Goal: Communication & Community: Answer question/provide support

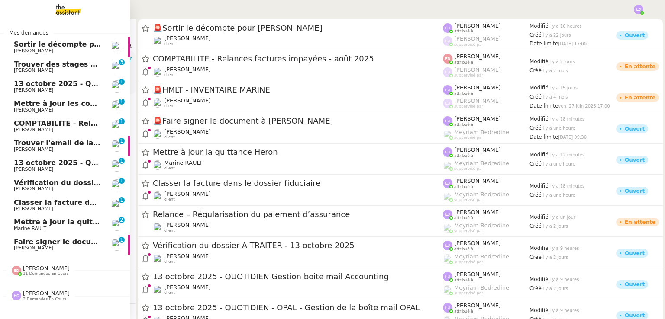
click at [27, 245] on span "Faire signer le document à [PERSON_NAME]" at bounding box center [99, 242] width 171 height 8
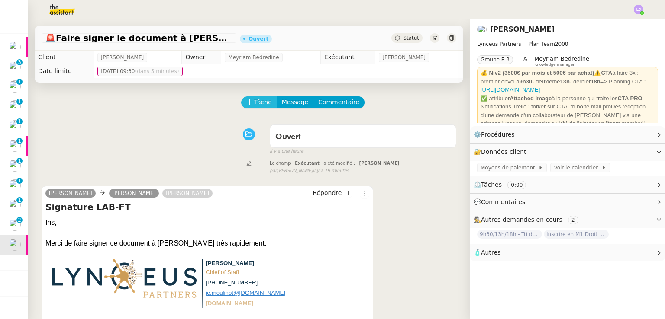
click at [254, 105] on span "Tâche" at bounding box center [263, 102] width 18 height 10
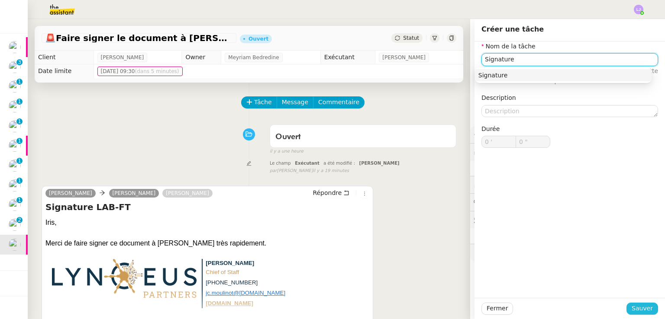
type input "Signature"
click at [634, 308] on span "Sauver" at bounding box center [642, 309] width 21 height 10
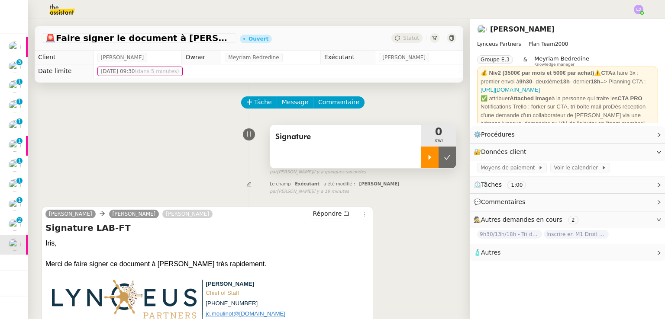
click at [421, 163] on div at bounding box center [429, 158] width 17 height 22
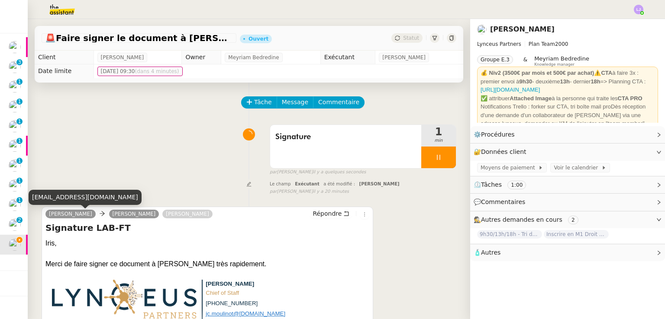
scroll to position [123, 0]
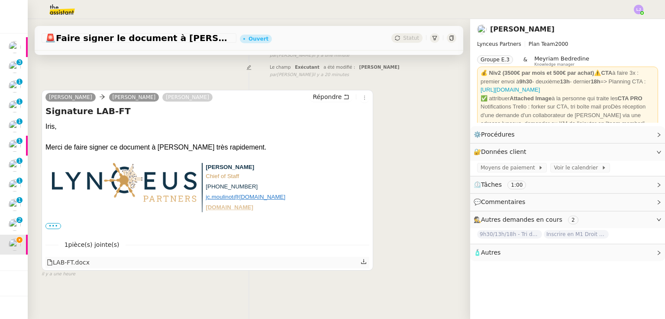
click at [361, 259] on icon at bounding box center [364, 262] width 6 height 6
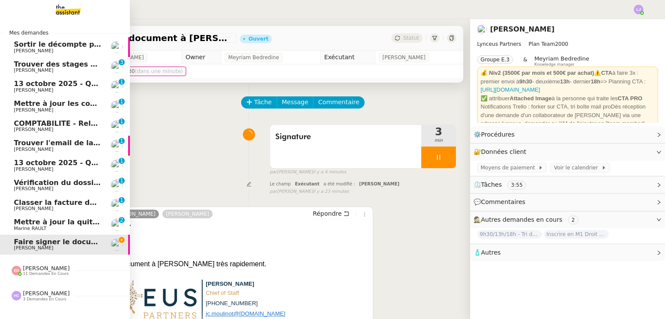
click at [20, 65] on span "Trouver des stages pour notre fils" at bounding box center [80, 64] width 132 height 8
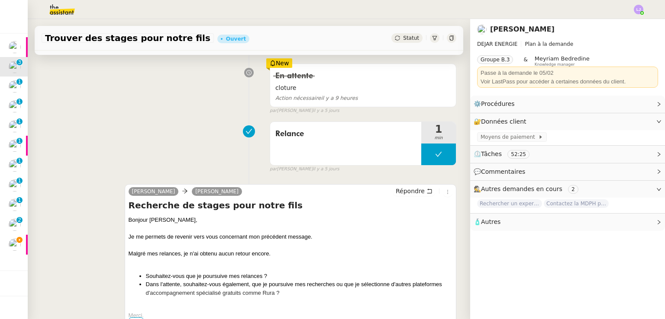
scroll to position [148, 0]
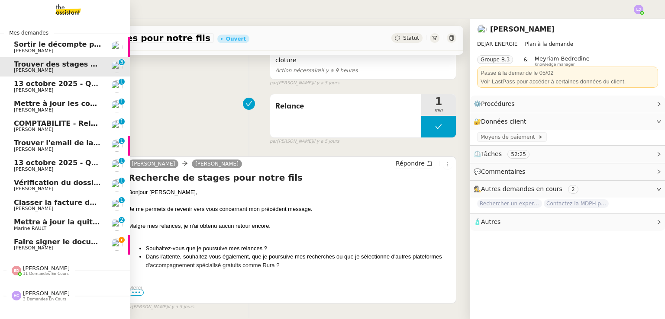
click at [61, 247] on span "[PERSON_NAME]" at bounding box center [57, 248] width 87 height 5
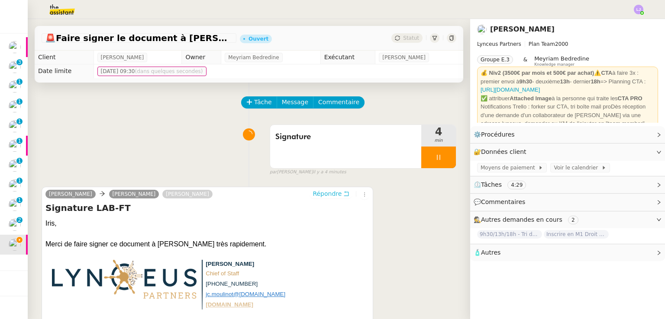
click at [324, 190] on button "Répondre" at bounding box center [331, 194] width 43 height 10
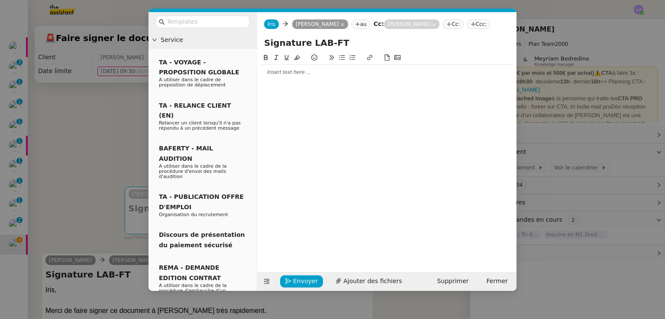
click at [303, 72] on div at bounding box center [387, 72] width 252 height 8
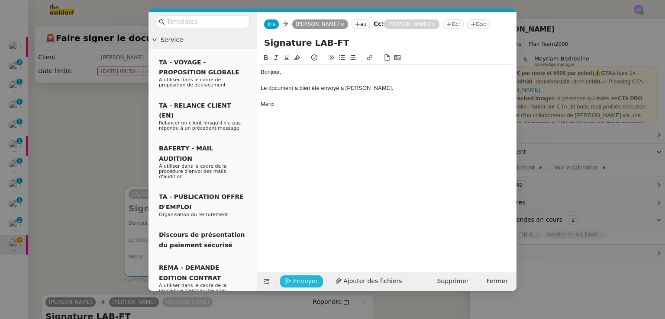
click at [287, 279] on icon "button" at bounding box center [288, 281] width 6 height 6
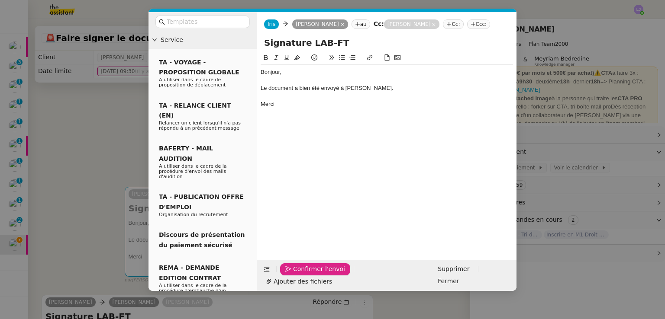
click at [287, 272] on icon "button" at bounding box center [288, 269] width 6 height 6
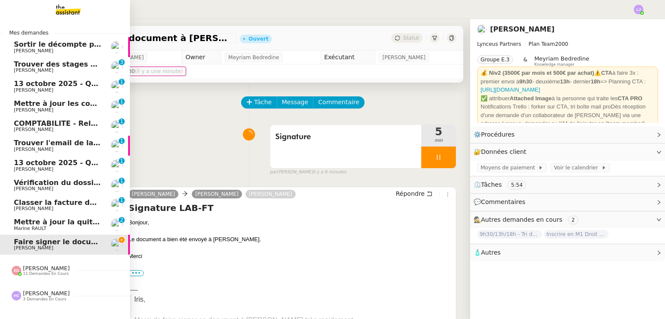
click at [55, 274] on span "11 demandes en cours" at bounding box center [46, 274] width 46 height 5
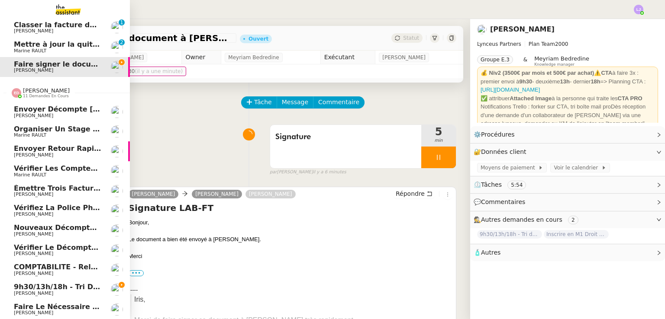
scroll to position [208, 0]
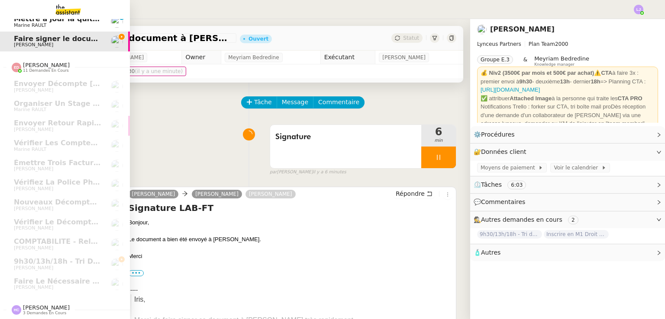
click at [40, 305] on span "[PERSON_NAME]" at bounding box center [46, 308] width 47 height 6
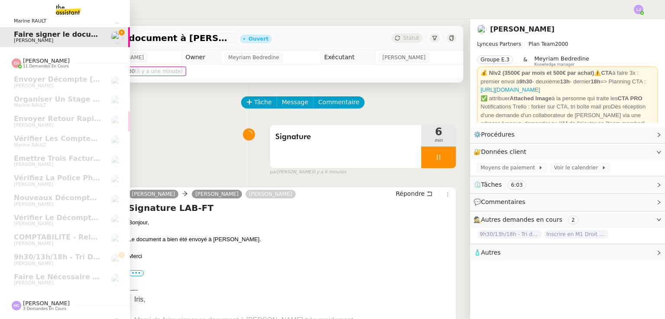
scroll to position [268, 0]
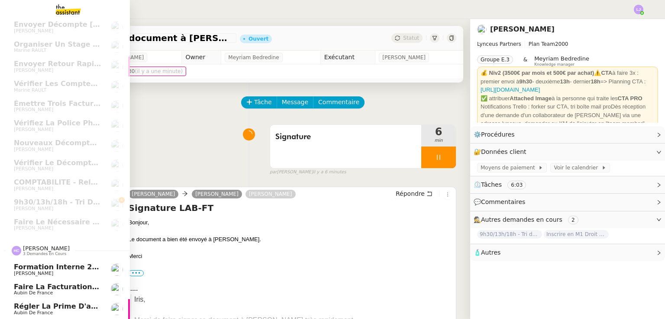
click at [70, 303] on span "Régler la prime d'assurance" at bounding box center [70, 307] width 112 height 8
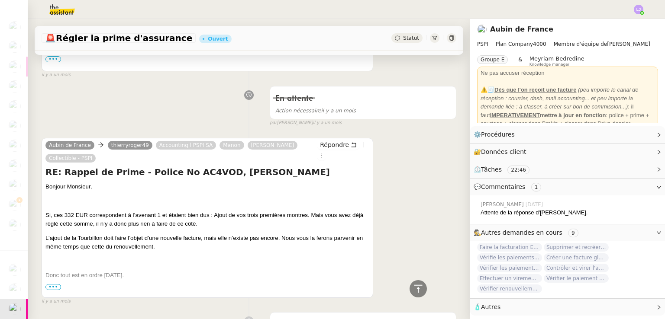
scroll to position [519, 0]
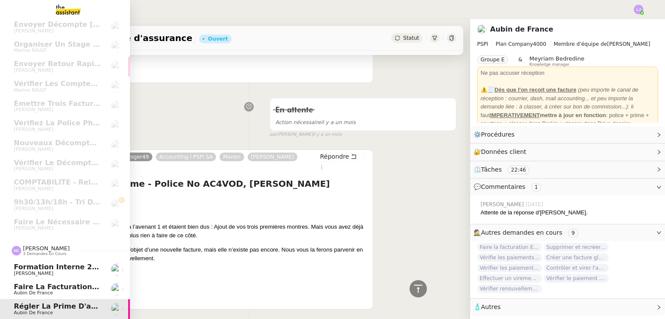
click at [66, 284] on span "Faire la facturation E. Franc" at bounding box center [70, 287] width 112 height 8
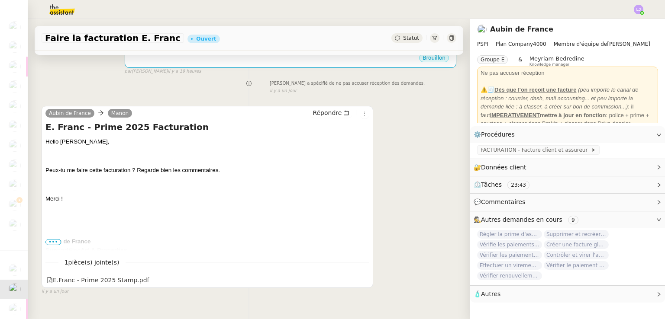
scroll to position [242, 0]
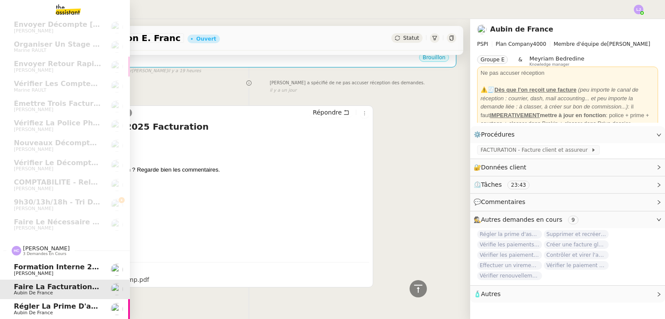
click at [87, 311] on span "Aubin de France" at bounding box center [57, 313] width 87 height 5
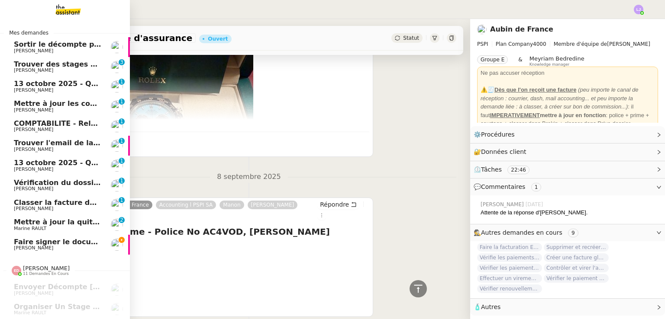
click at [104, 242] on link "Faire signer le document à [PERSON_NAME]" at bounding box center [65, 245] width 130 height 20
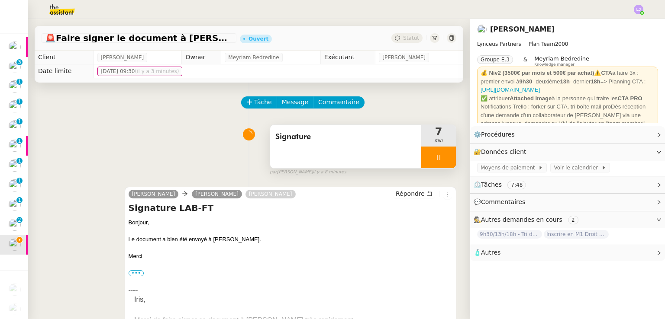
click at [435, 148] on div at bounding box center [438, 158] width 35 height 22
click at [440, 157] on button at bounding box center [447, 158] width 17 height 22
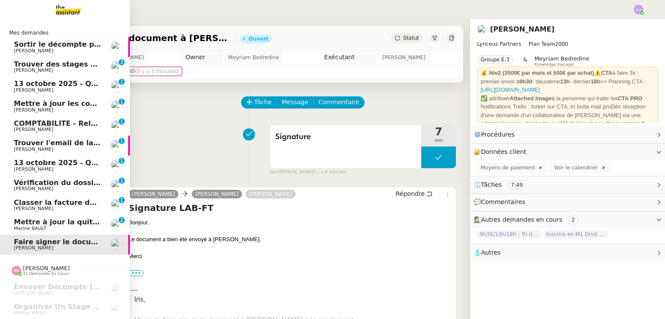
click at [22, 226] on span "Mettre à jour la quittance Heron" at bounding box center [77, 222] width 126 height 8
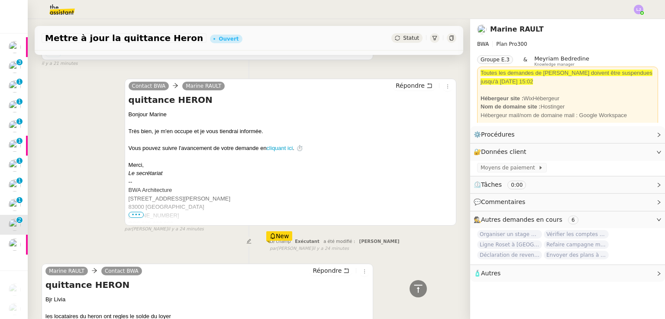
scroll to position [387, 0]
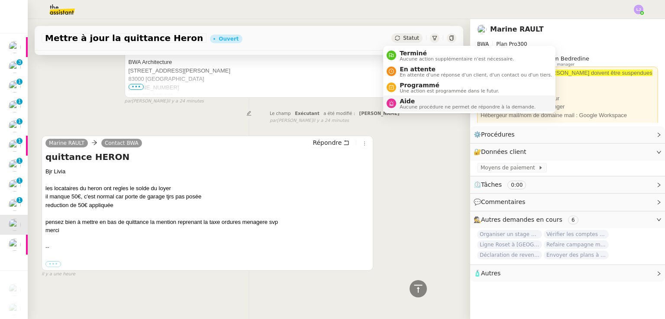
click at [408, 100] on span "Aide" at bounding box center [468, 101] width 136 height 7
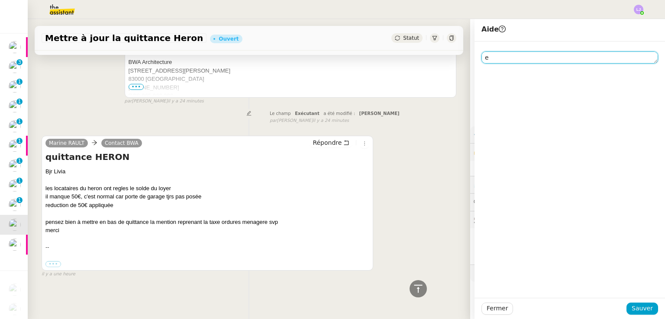
click at [492, 58] on textarea "e" at bounding box center [569, 58] width 177 height 12
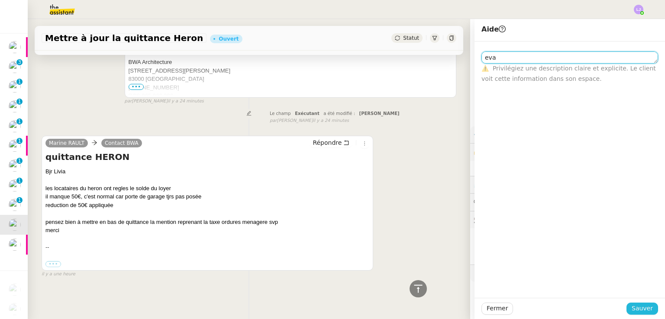
type textarea "eva"
click at [639, 313] on span "Sauver" at bounding box center [642, 309] width 21 height 10
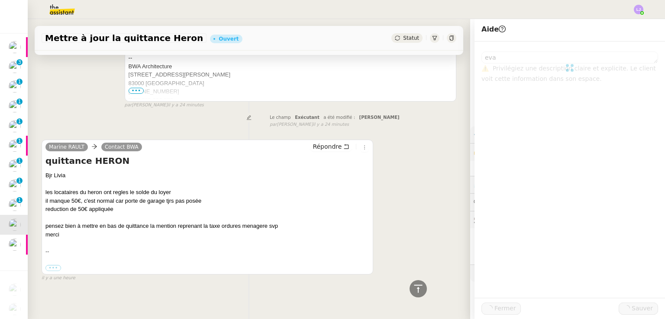
scroll to position [397, 0]
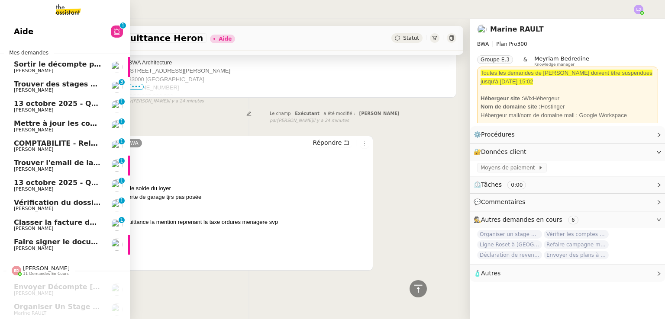
click at [30, 224] on span "Classer la facture dans le dossier fiduciaire" at bounding box center [98, 223] width 169 height 8
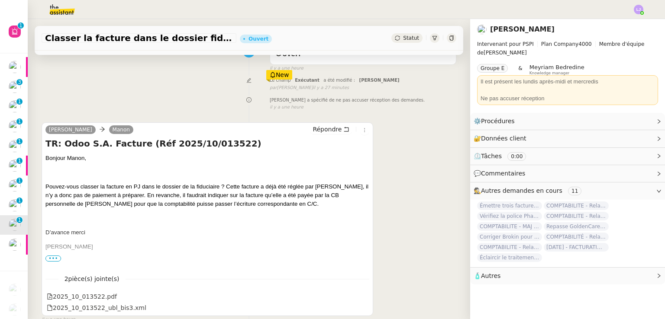
scroll to position [84, 0]
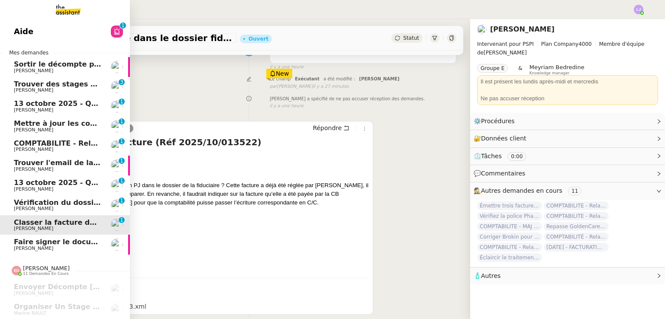
click at [84, 199] on span "Vérification du dossier A TRAITER - 13 octobre 2025" at bounding box center [115, 203] width 202 height 8
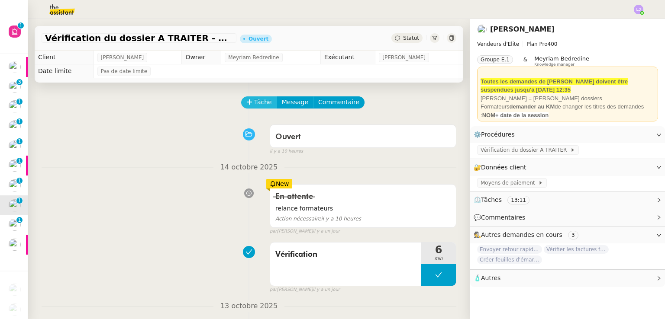
click at [257, 99] on span "Tâche" at bounding box center [263, 102] width 18 height 10
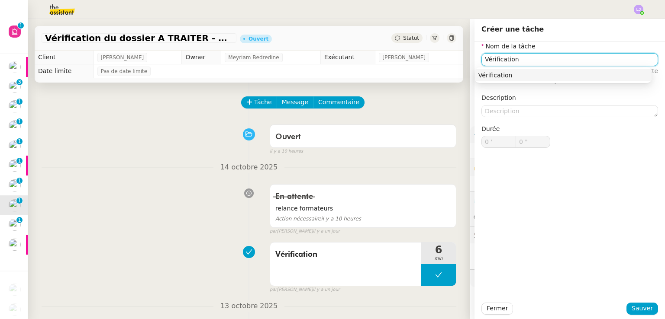
type input "Vérification"
click at [637, 316] on div "Fermer Sauver" at bounding box center [569, 308] width 190 height 21
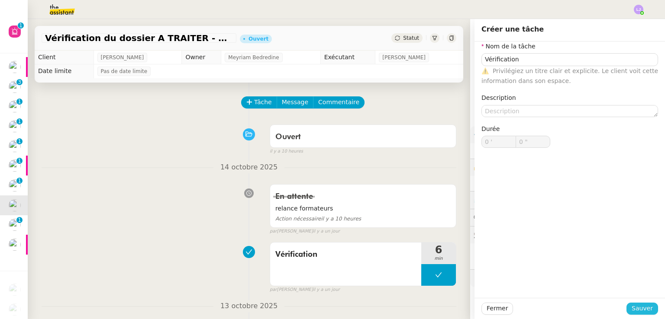
click at [633, 311] on span "Sauver" at bounding box center [642, 309] width 21 height 10
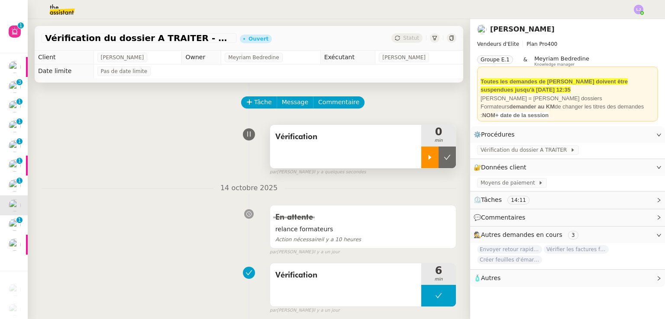
click at [421, 155] on div at bounding box center [429, 158] width 17 height 22
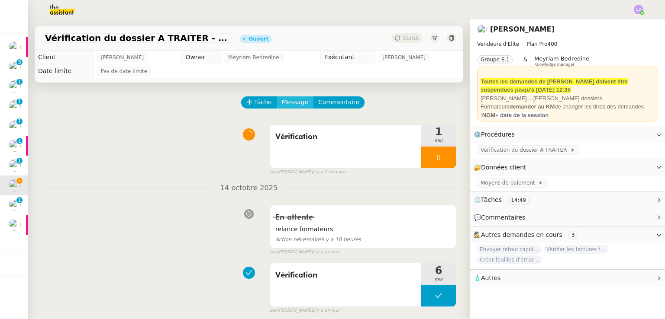
click at [285, 106] on span "Message" at bounding box center [295, 102] width 26 height 10
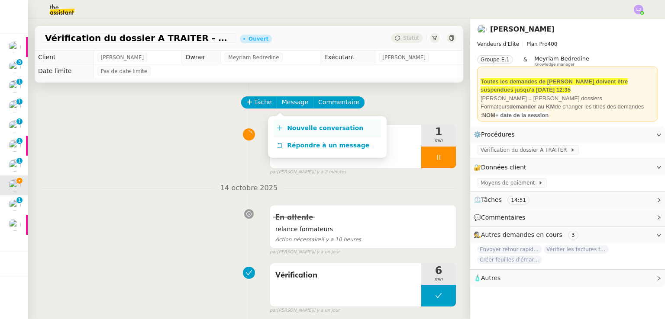
click at [293, 122] on link "Nouvelle conversation" at bounding box center [327, 128] width 108 height 17
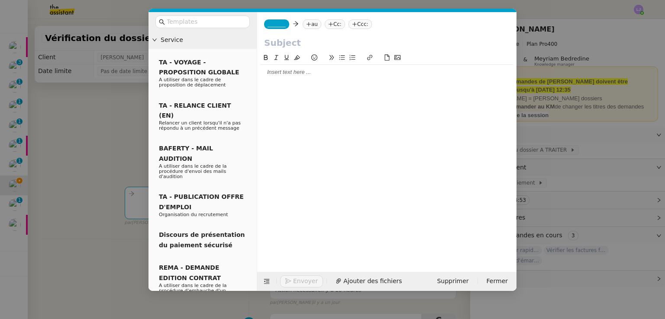
click at [309, 23] on nz-tag "au" at bounding box center [312, 24] width 19 height 10
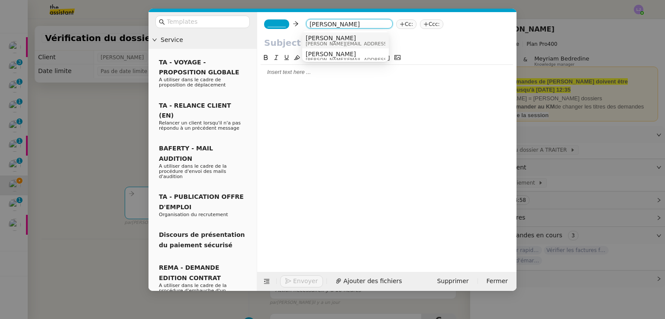
type input "[PERSON_NAME]"
click at [324, 36] on span "[PERSON_NAME]" at bounding box center [367, 38] width 123 height 7
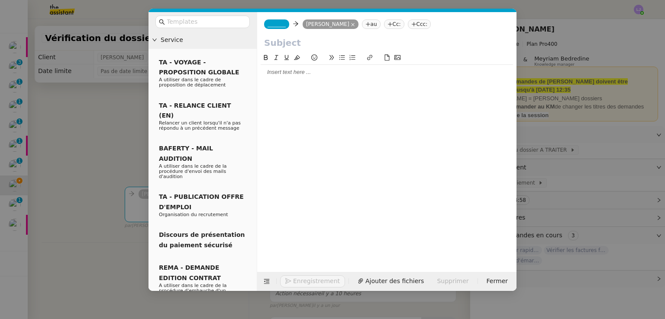
click at [275, 24] on span "_______" at bounding box center [277, 24] width 18 height 6
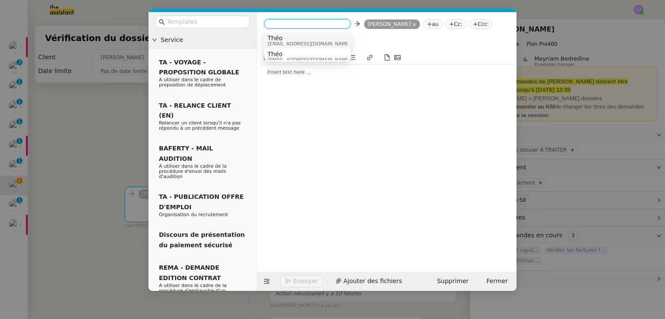
click at [289, 39] on span "Théo" at bounding box center [309, 38] width 83 height 7
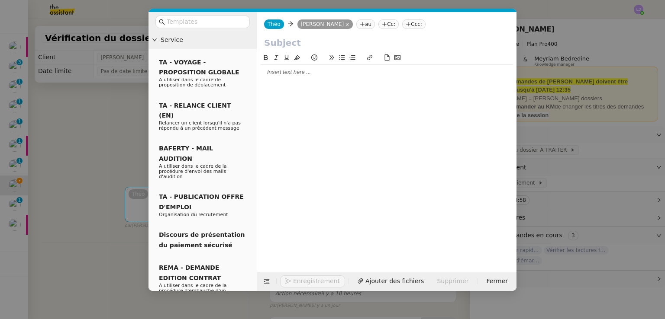
click at [295, 71] on div at bounding box center [387, 72] width 252 height 8
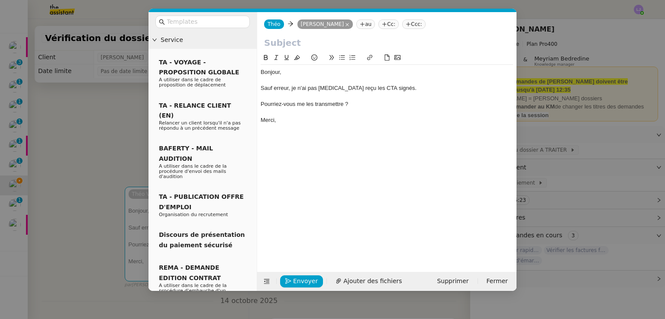
click at [274, 44] on input "text" at bounding box center [386, 42] width 245 height 13
type input "CTA"
click at [358, 274] on div "Envoyer Ajouter des fichiers Supprimer Fermer" at bounding box center [386, 281] width 259 height 19
click at [365, 280] on span "Ajouter des fichiers" at bounding box center [372, 282] width 58 height 10
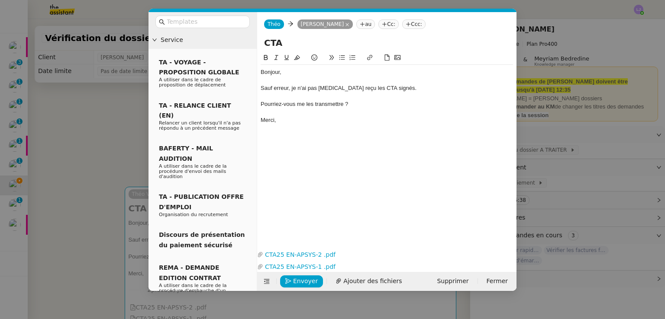
click at [353, 88] on div "Sauf erreur, je n'ai pas [MEDICAL_DATA] reçu les CTA signés." at bounding box center [387, 88] width 252 height 8
click at [305, 277] on span "Envoyer" at bounding box center [305, 282] width 25 height 10
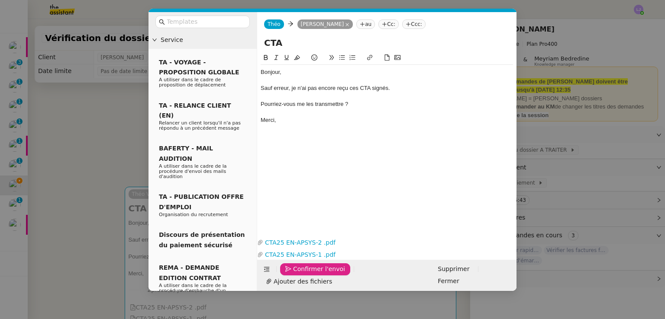
click at [305, 274] on span "Confirmer l'envoi" at bounding box center [319, 269] width 52 height 10
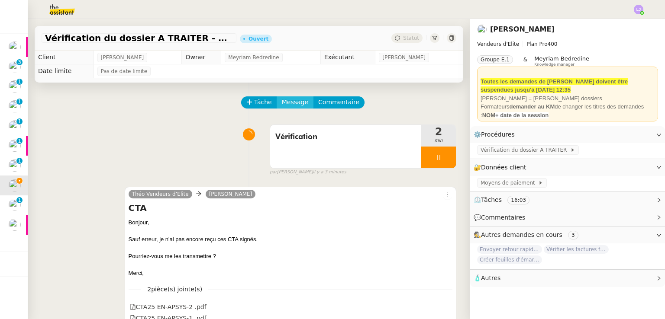
click at [282, 109] on button "Message" at bounding box center [295, 103] width 37 height 12
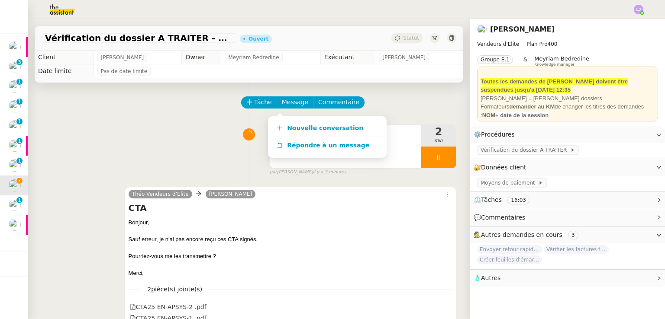
drag, startPoint x: 303, startPoint y: 123, endPoint x: 279, endPoint y: 206, distance: 86.0
click at [279, 206] on body "Mes demandes Sortir le décompte pour [PERSON_NAME] des stages pour notre fils […" at bounding box center [332, 159] width 665 height 319
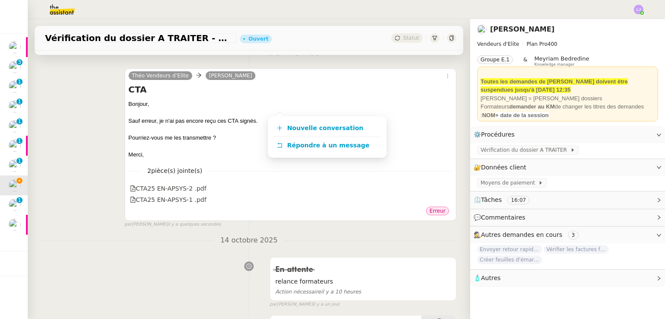
scroll to position [118, 0]
click at [84, 268] on div "En attente relance formateurs Action nécessaire il y a 10 heures false par [PER…" at bounding box center [249, 282] width 415 height 55
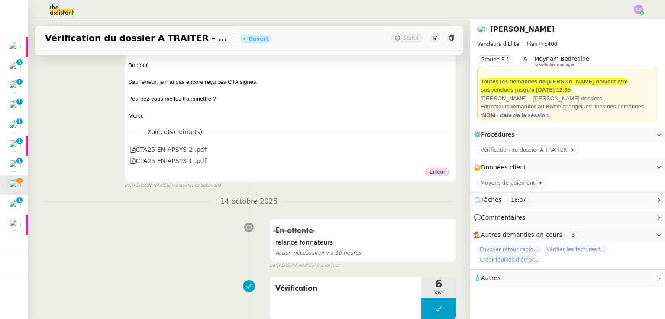
scroll to position [0, 0]
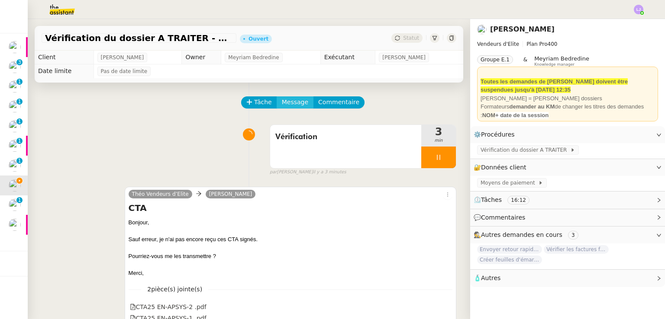
click at [289, 107] on span "Message" at bounding box center [295, 102] width 26 height 10
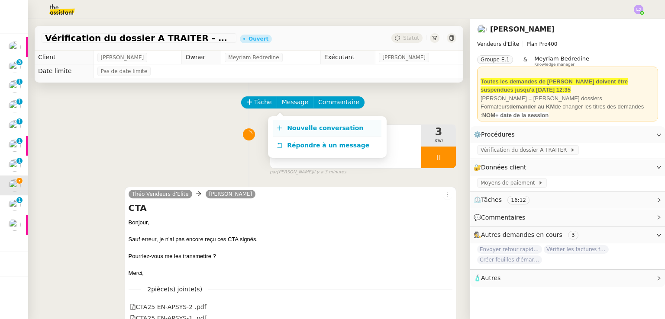
click at [308, 125] on span "Nouvelle conversation" at bounding box center [325, 128] width 76 height 7
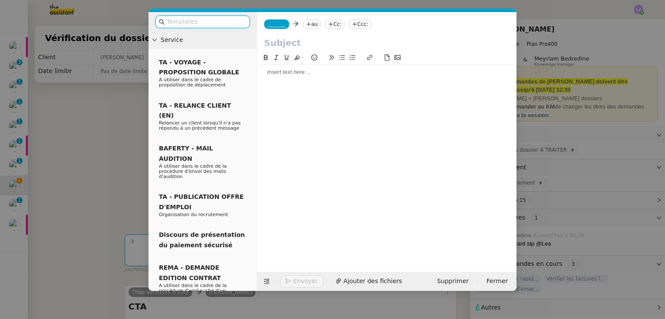
click at [309, 23] on nz-tag "au" at bounding box center [312, 24] width 19 height 10
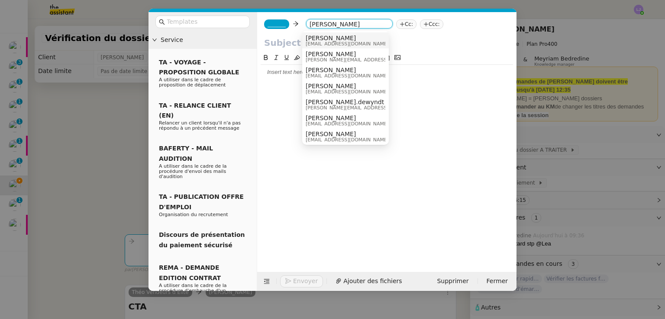
type input "[PERSON_NAME]"
click at [324, 37] on span "[PERSON_NAME]" at bounding box center [347, 38] width 83 height 7
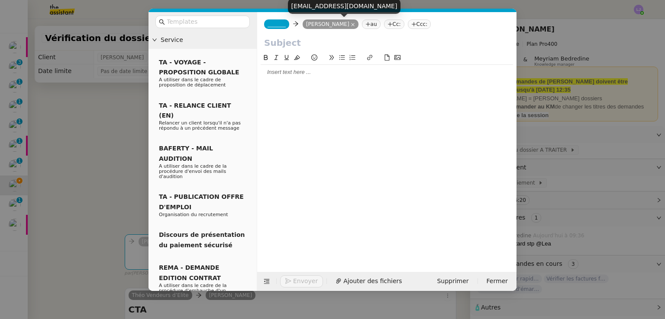
click at [368, 22] on icon at bounding box center [367, 24] width 5 height 5
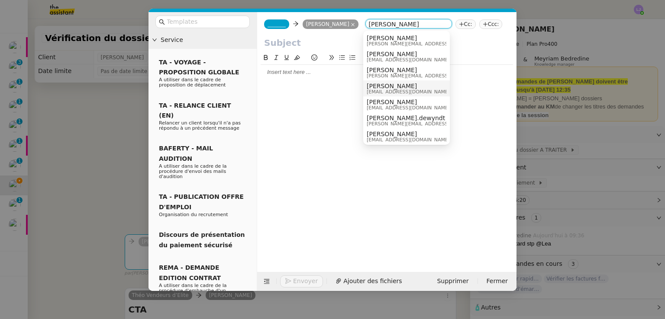
type input "[PERSON_NAME]"
click at [393, 90] on span "[EMAIL_ADDRESS][DOMAIN_NAME]" at bounding box center [408, 92] width 83 height 5
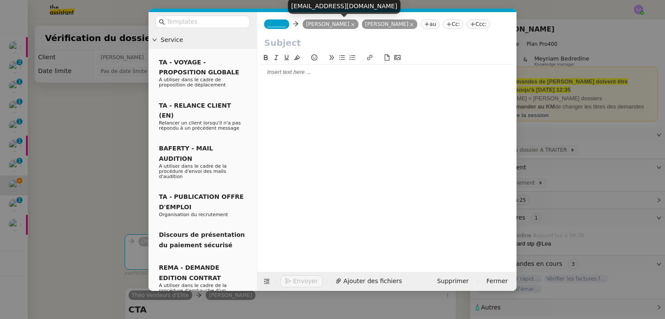
click at [352, 25] on icon at bounding box center [353, 25] width 4 height 4
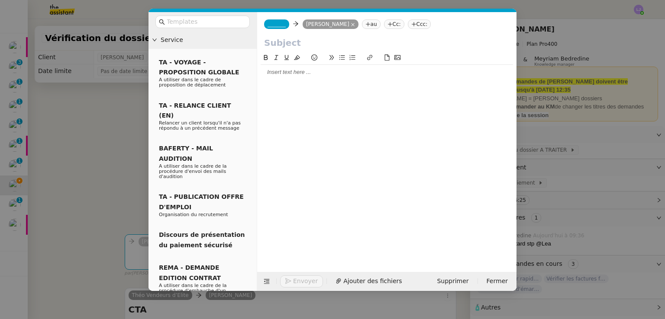
click at [272, 24] on span "_______" at bounding box center [277, 24] width 18 height 6
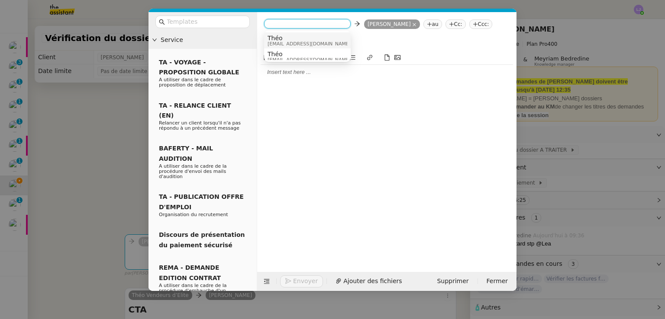
click at [294, 39] on span "Théo" at bounding box center [309, 38] width 83 height 7
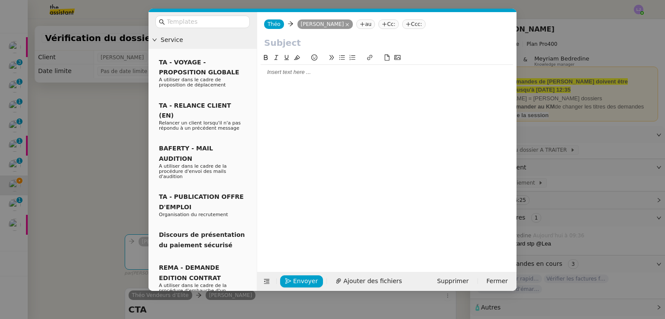
click at [294, 39] on input "text" at bounding box center [386, 42] width 245 height 13
type input "CTA"
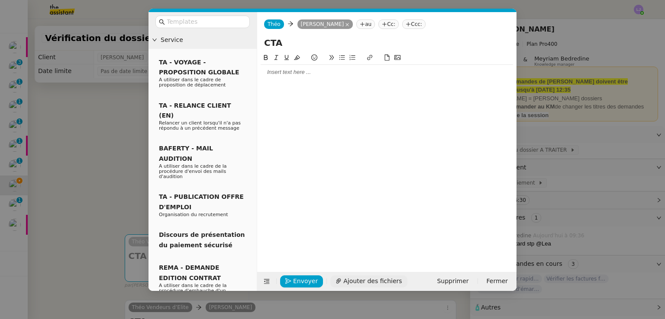
click at [354, 279] on span "Ajouter des fichiers" at bounding box center [372, 282] width 58 height 10
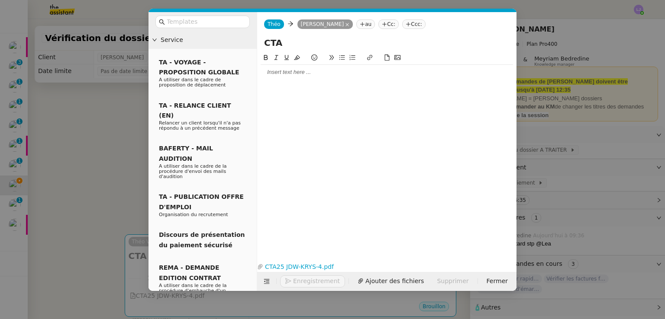
click at [100, 151] on nz-modal-container "Service TA - VOYAGE - PROPOSITION GLOBALE A utiliser dans le cadre de propositi…" at bounding box center [332, 159] width 665 height 319
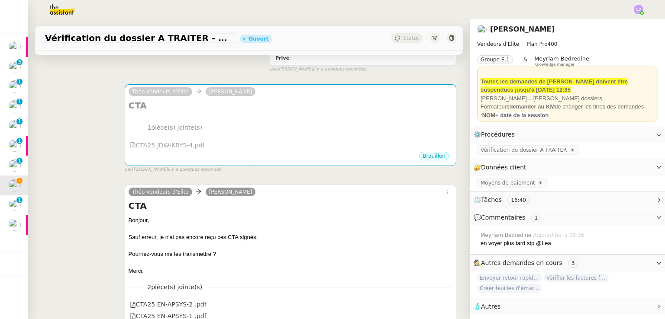
scroll to position [150, 0]
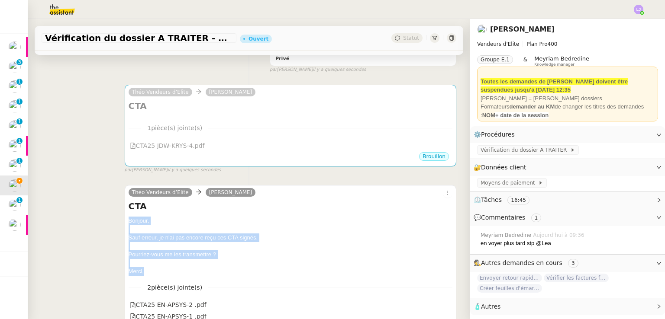
drag, startPoint x: 142, startPoint y: 273, endPoint x: 123, endPoint y: 222, distance: 54.7
click at [125, 222] on div "Théo Vendeurs d’Elite [PERSON_NAME] CTA Bonjour, Sauf erreur, je n'ai pas encor…" at bounding box center [291, 261] width 332 height 152
copy div "Bonjour, Sauf erreur, je n'ai pas encore reçu ces CTA signés. Pourriez-vous me …"
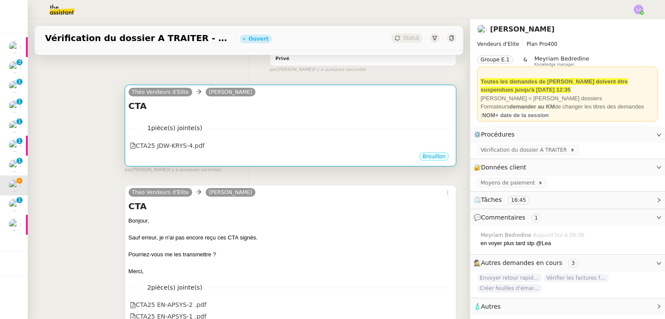
click at [293, 101] on h4 "CTA" at bounding box center [291, 106] width 324 height 12
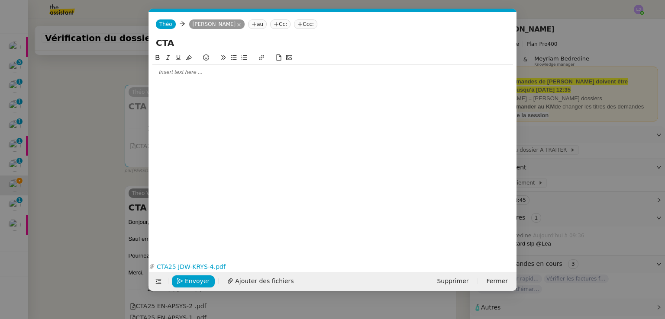
scroll to position [0, 18]
click at [192, 79] on div at bounding box center [332, 72] width 361 height 15
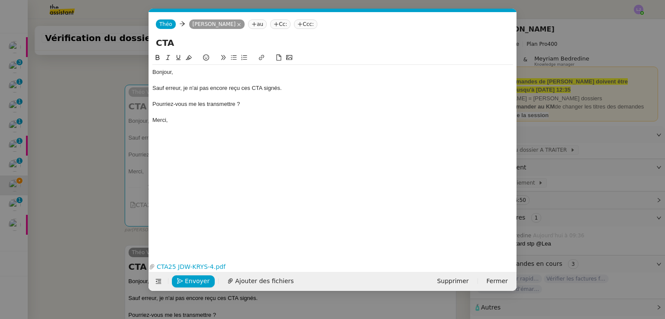
click at [252, 87] on div "Sauf erreur, je n'ai pas encore reçu ces CTA signés." at bounding box center [332, 88] width 361 height 8
click at [274, 88] on div "Sauf erreur, je n'ai pas [MEDICAL_DATA] reçu ce CTA signés." at bounding box center [332, 88] width 361 height 8
click at [94, 226] on nz-modal-container "Service TA - VOYAGE - PROPOSITION GLOBALE A utiliser dans le cadre de propositi…" at bounding box center [332, 159] width 665 height 319
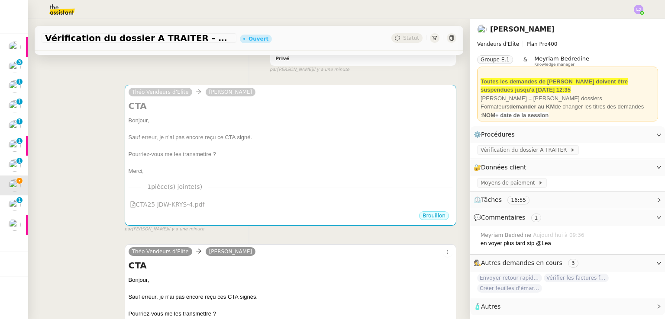
scroll to position [255, 0]
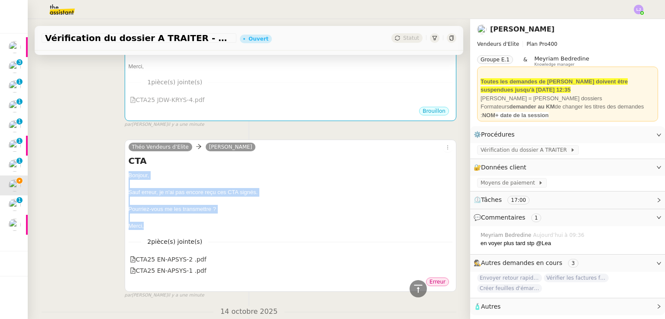
drag, startPoint x: 150, startPoint y: 224, endPoint x: 125, endPoint y: 178, distance: 52.3
click at [125, 178] on div "Théo Vendeurs d’Elite [PERSON_NAME] CTA Bonjour, Sauf erreur, je n'ai pas encor…" at bounding box center [291, 216] width 332 height 152
copy div "Bonjour, Sauf erreur, je n'ai pas encore reçu ces CTA signés. Pourriez-vous me …"
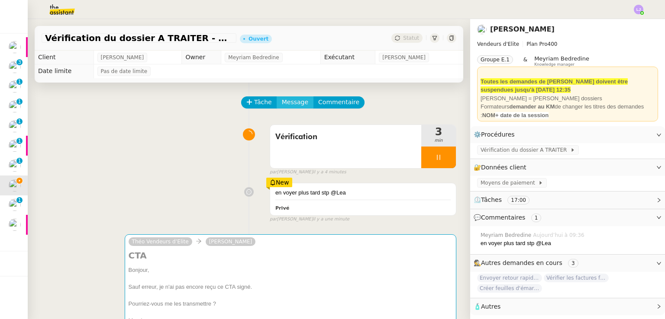
click at [282, 105] on span "Message" at bounding box center [295, 102] width 26 height 10
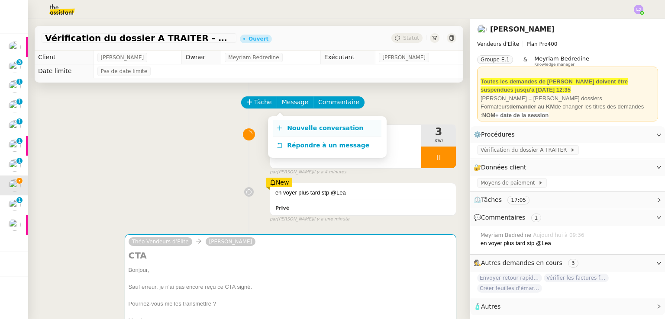
click at [300, 127] on span "Nouvelle conversation" at bounding box center [325, 128] width 76 height 7
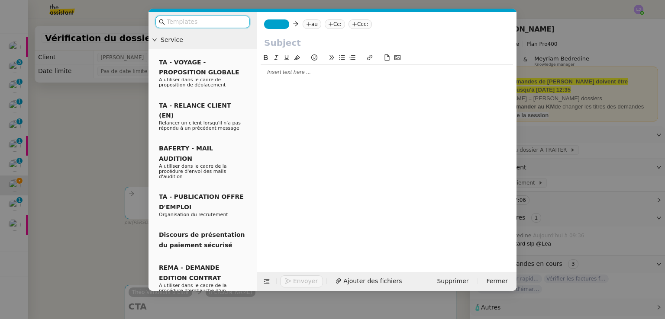
click at [309, 30] on div "_______ au Cc: Ccc:" at bounding box center [386, 24] width 259 height 24
click at [306, 25] on icon at bounding box center [308, 24] width 5 height 5
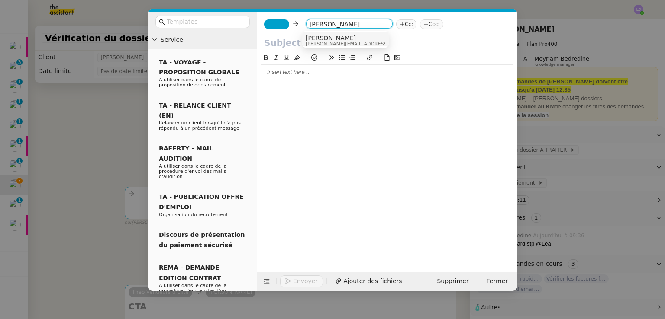
type input "[PERSON_NAME]"
click at [355, 37] on span "[PERSON_NAME]" at bounding box center [367, 38] width 123 height 7
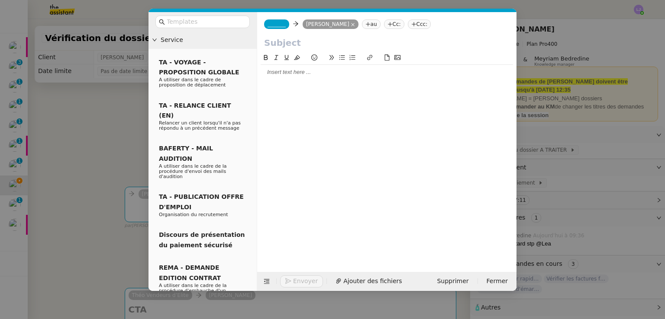
click at [349, 67] on div at bounding box center [387, 72] width 252 height 15
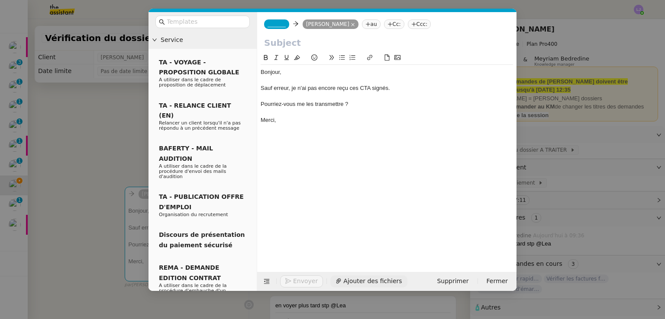
click at [355, 284] on span "Ajouter des fichiers" at bounding box center [372, 282] width 58 height 10
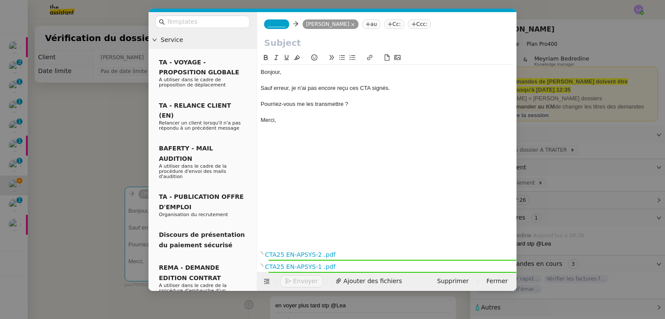
click at [279, 21] on span "_______" at bounding box center [277, 24] width 18 height 6
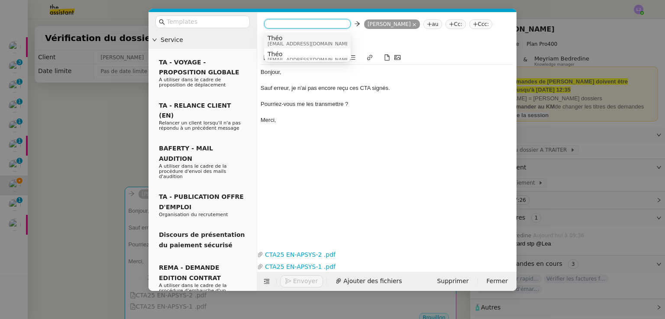
click at [298, 39] on span "Théo" at bounding box center [309, 38] width 83 height 7
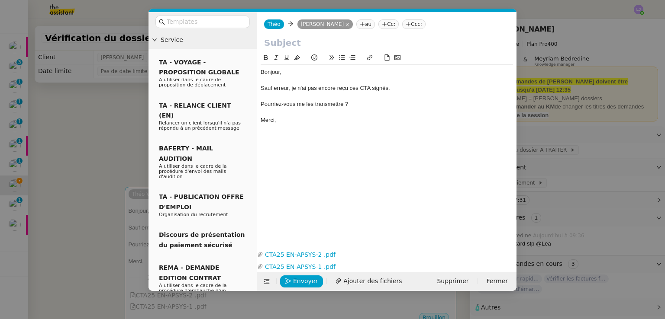
click at [271, 38] on input "text" at bounding box center [386, 42] width 245 height 13
type input "CT"
click at [289, 42] on input "CT" at bounding box center [386, 42] width 245 height 13
type input "CTA"
click at [114, 206] on nz-modal-container "Service TA - VOYAGE - PROPOSITION GLOBALE A utiliser dans le cadre de propositi…" at bounding box center [332, 159] width 665 height 319
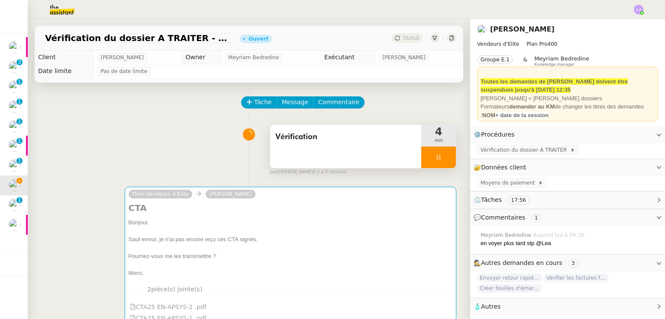
click at [320, 136] on span "Vérification" at bounding box center [345, 137] width 141 height 13
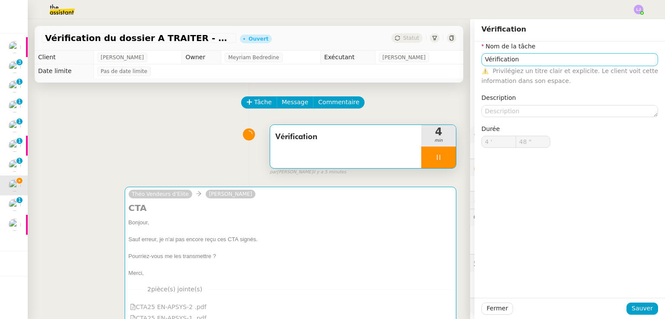
type input "49 ""
click at [505, 55] on input "Vérification" at bounding box center [569, 59] width 177 height 13
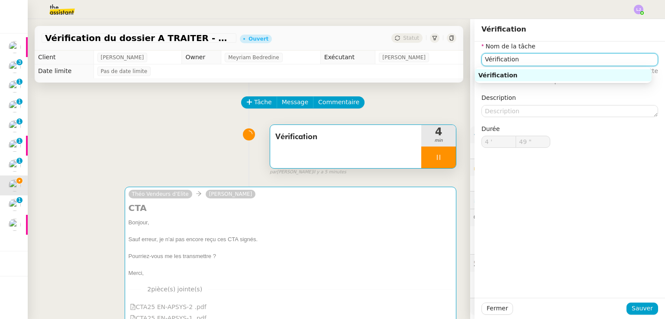
click at [505, 55] on input "Vérification" at bounding box center [569, 59] width 177 height 13
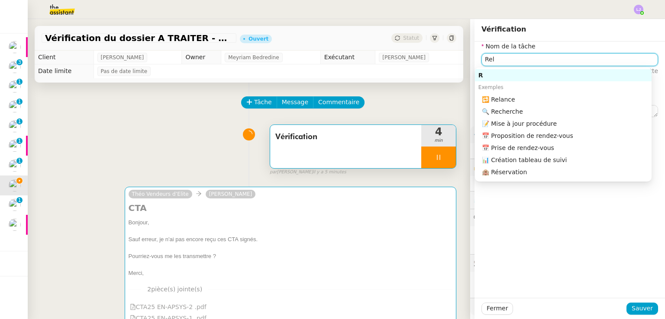
type input "[MEDICAL_DATA]"
type input "50 ""
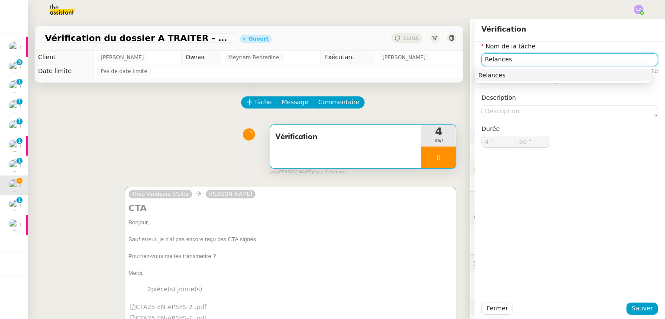
type input "Relances f"
type input "51 ""
type input "Relances formateur"
type input "52 ""
type input "Relances formateurs"
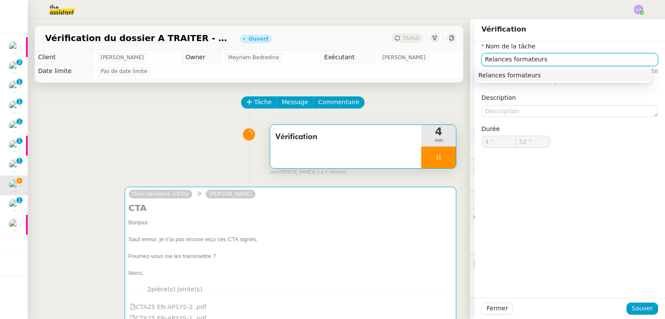
type input "53 ""
type input "Relances formateurs"
click at [648, 309] on button "Sauver" at bounding box center [642, 309] width 32 height 12
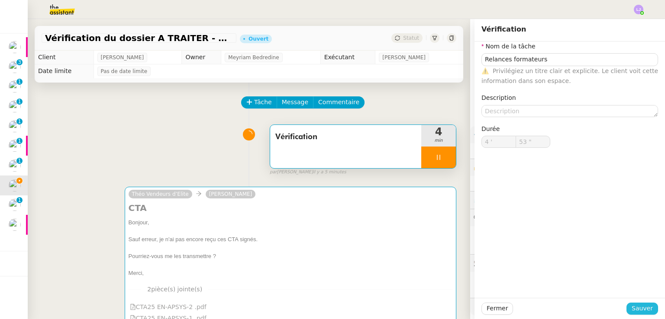
type input "54 ""
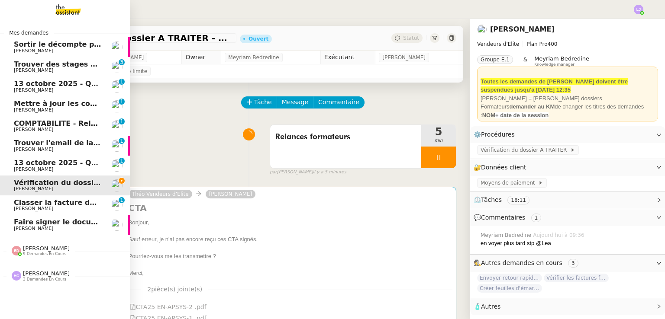
click at [106, 142] on link "Trouver l'email de la directrice de branche [PERSON_NAME] 0 1 2 3 4 5 6 7 8 9" at bounding box center [65, 146] width 130 height 20
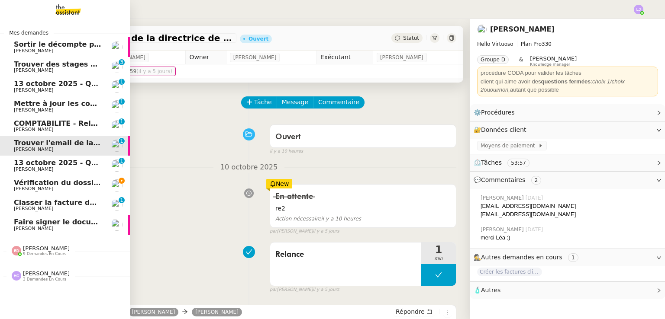
click at [102, 185] on link "Vérification du dossier A TRAITER - [DATE] [PERSON_NAME]" at bounding box center [65, 186] width 130 height 20
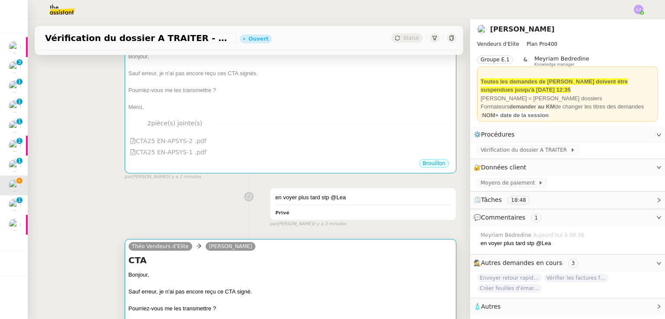
scroll to position [223, 0]
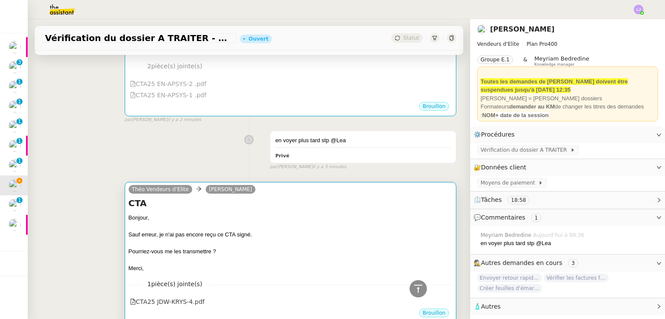
click at [353, 262] on div at bounding box center [291, 260] width 324 height 9
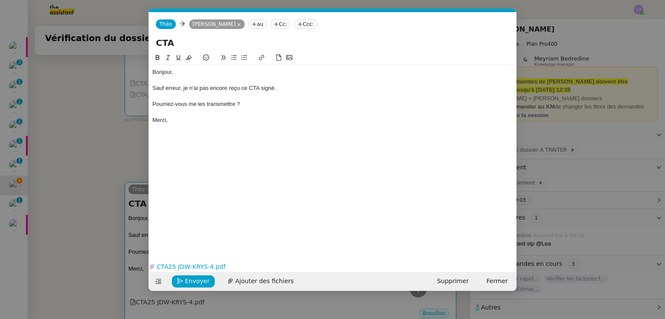
scroll to position [0, 18]
click at [198, 281] on span "Envoyer" at bounding box center [197, 282] width 25 height 10
click at [198, 281] on span "Confirmer l'envoi" at bounding box center [211, 282] width 52 height 10
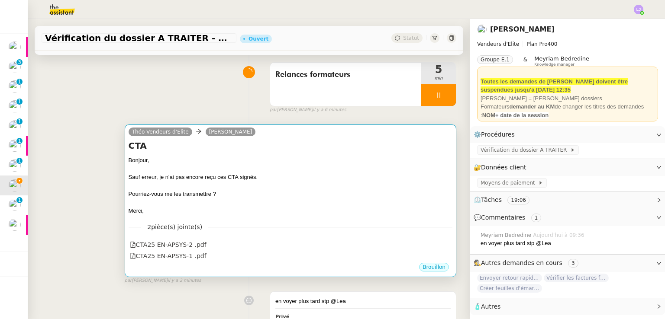
scroll to position [57, 0]
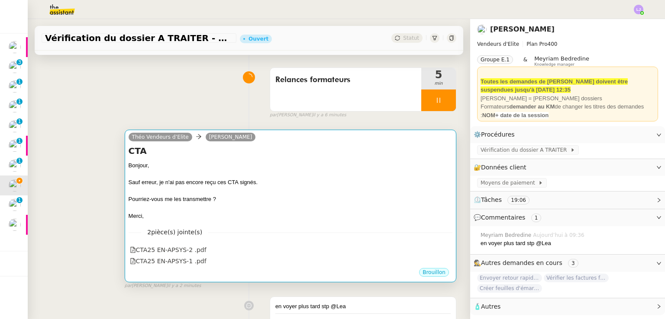
click at [303, 175] on div at bounding box center [291, 174] width 324 height 9
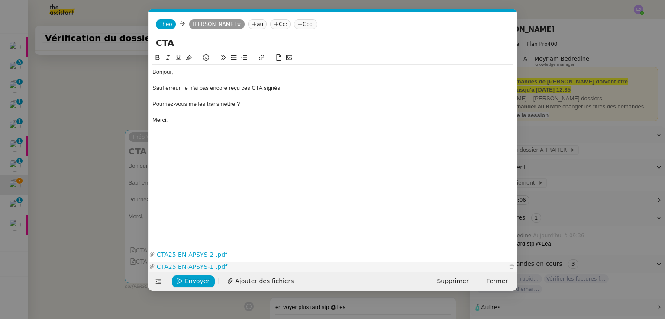
scroll to position [0, 18]
click at [201, 277] on span "Envoyer" at bounding box center [197, 282] width 25 height 10
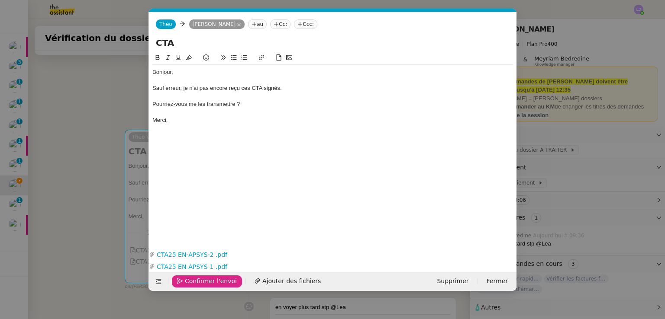
click at [201, 277] on span "Confirmer l'envoi" at bounding box center [211, 282] width 52 height 10
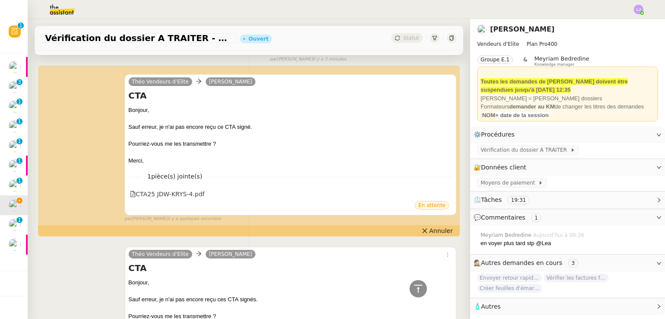
scroll to position [0, 0]
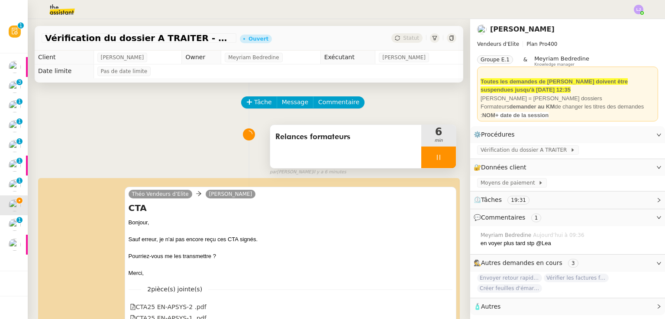
click at [435, 165] on div at bounding box center [438, 158] width 35 height 22
click at [439, 165] on button at bounding box center [447, 158] width 17 height 22
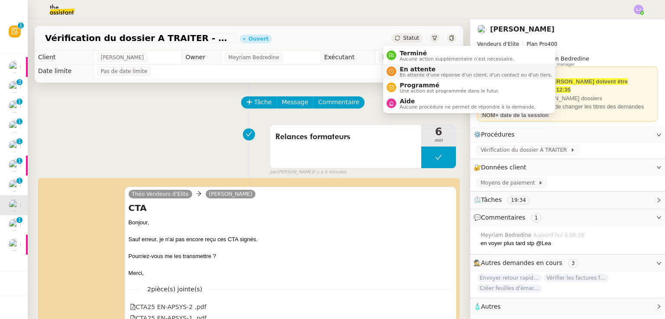
click at [406, 70] on span "En attente" at bounding box center [476, 69] width 152 height 7
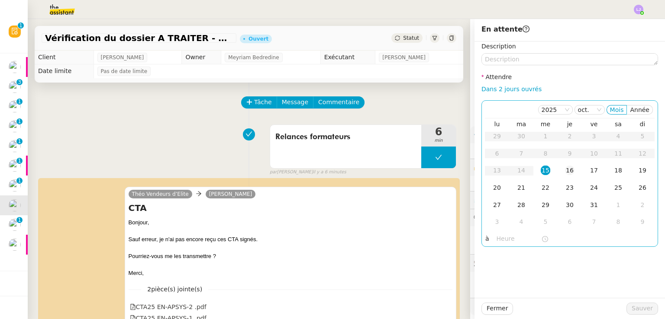
click at [558, 164] on td "16" at bounding box center [570, 170] width 24 height 17
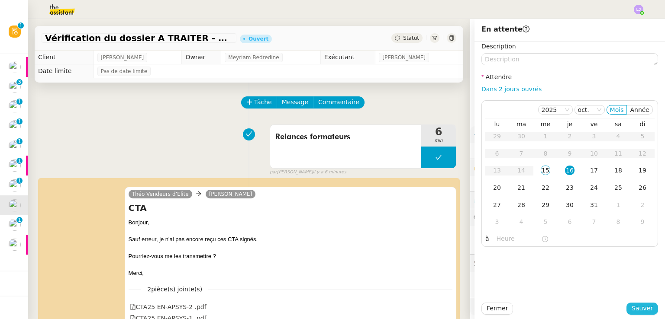
click at [634, 310] on span "Sauver" at bounding box center [642, 309] width 21 height 10
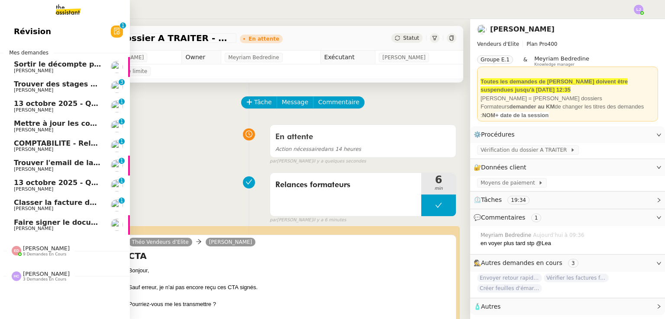
click at [80, 191] on span "[PERSON_NAME]" at bounding box center [57, 189] width 87 height 5
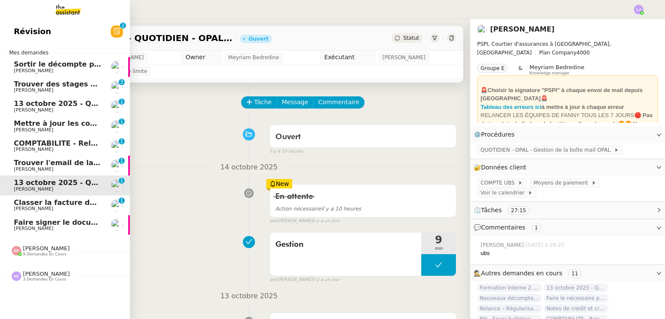
click at [16, 160] on span "Trouver l'email de la directrice de branche" at bounding box center [96, 163] width 165 height 8
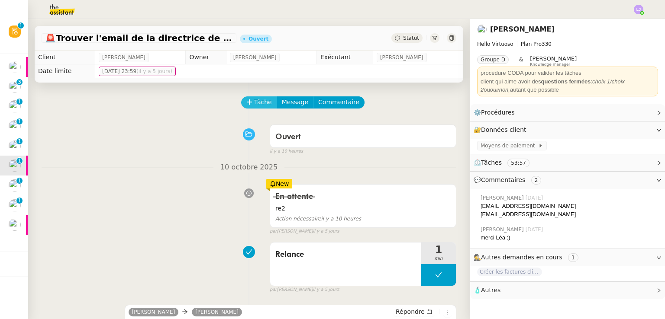
click at [246, 103] on icon at bounding box center [249, 102] width 6 height 6
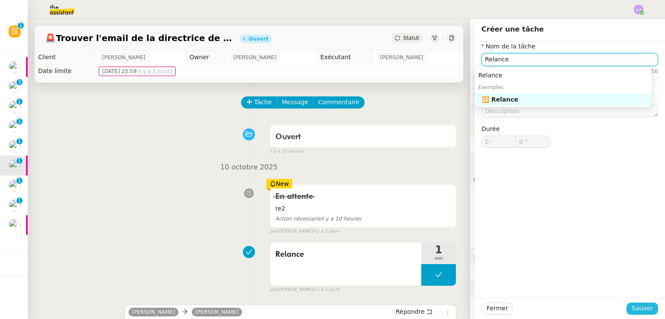
type input "Relance"
click at [637, 309] on span "Sauver" at bounding box center [642, 309] width 21 height 10
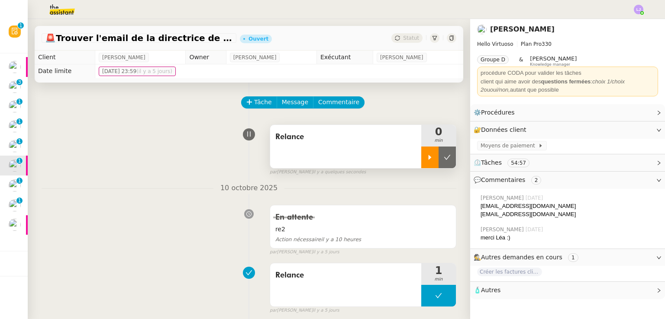
click at [426, 161] on icon at bounding box center [429, 157] width 7 height 7
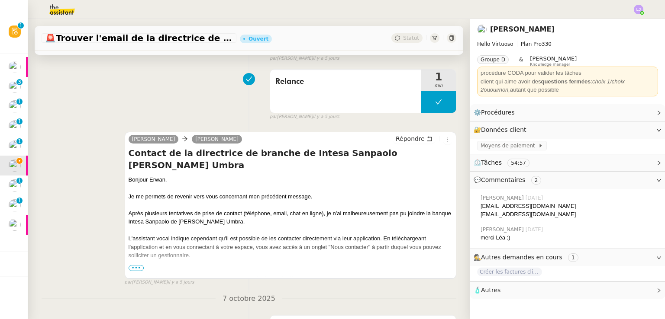
scroll to position [207, 0]
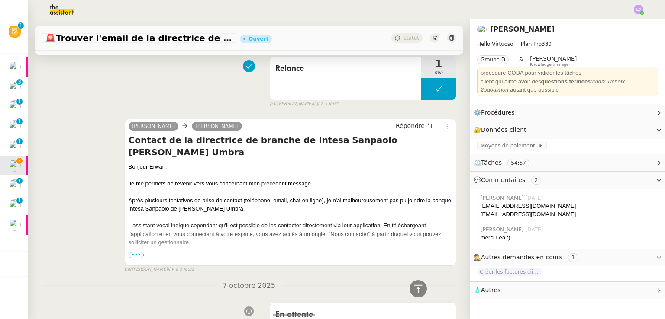
click at [133, 257] on span "•••" at bounding box center [137, 255] width 16 height 6
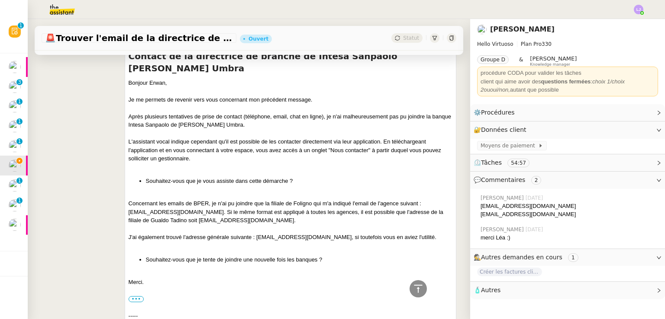
scroll to position [290, 0]
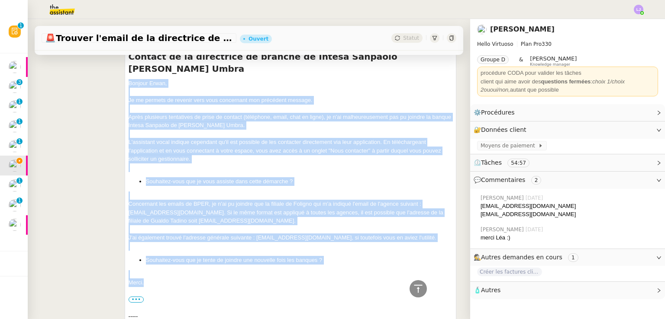
drag, startPoint x: 126, startPoint y: 75, endPoint x: 142, endPoint y: 271, distance: 197.2
copy div "Loremip ﻿Dolor﻿, Si am consect ad elitsed doei temp incididunt utl etdolorem al…"
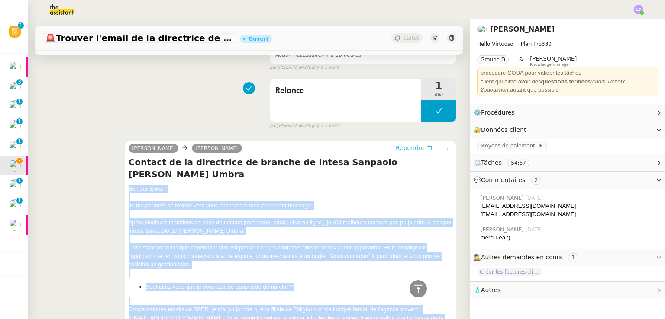
scroll to position [184, 0]
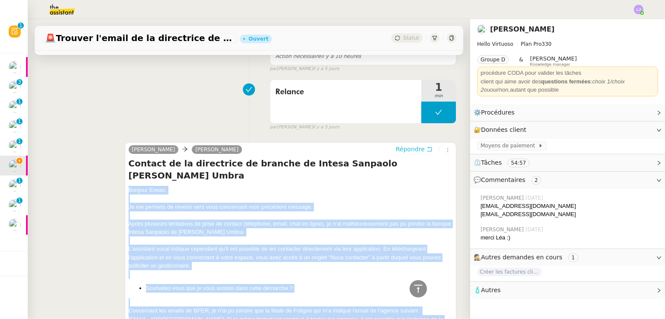
click at [408, 150] on span "Répondre" at bounding box center [410, 149] width 29 height 9
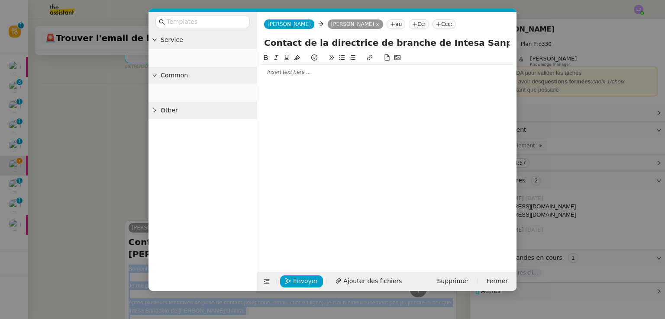
scroll to position [250, 0]
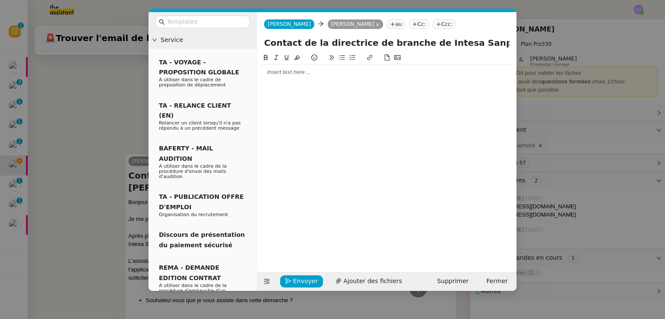
click at [280, 74] on div at bounding box center [387, 72] width 252 height 8
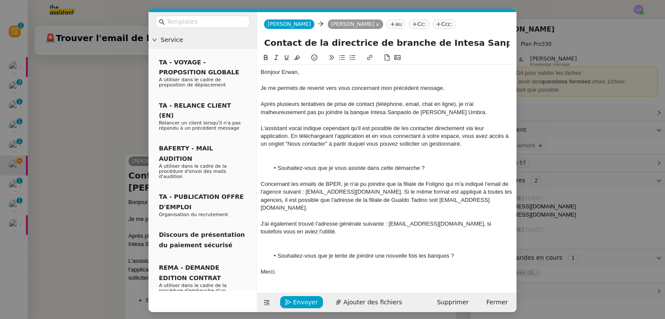
scroll to position [364, 0]
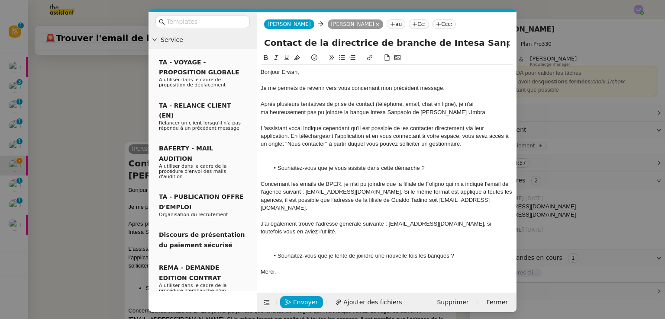
click at [268, 157] on div at bounding box center [387, 160] width 252 height 8
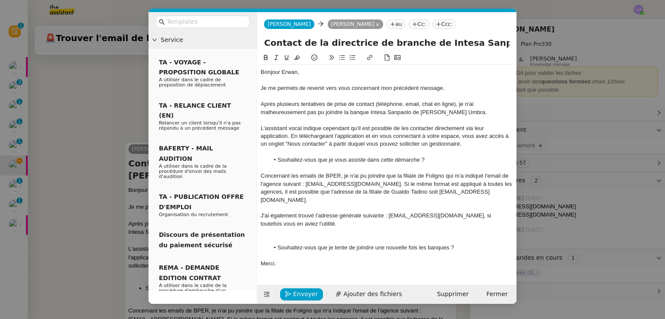
click at [274, 228] on div at bounding box center [387, 232] width 252 height 8
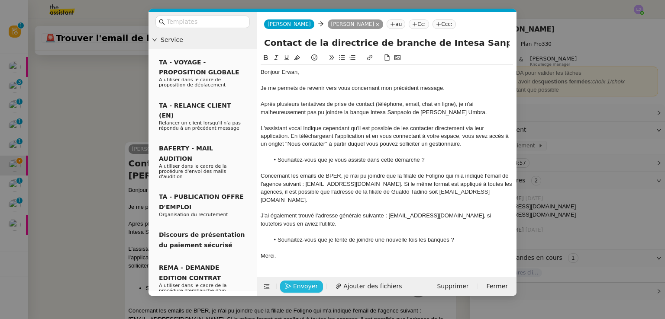
click at [291, 281] on button "Envoyer" at bounding box center [301, 287] width 43 height 12
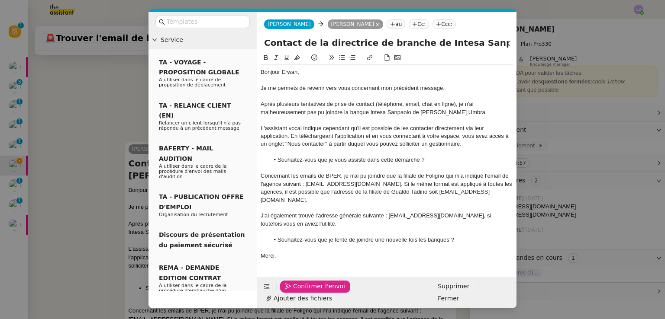
click at [291, 281] on button "Confirmer l'envoi" at bounding box center [315, 287] width 70 height 12
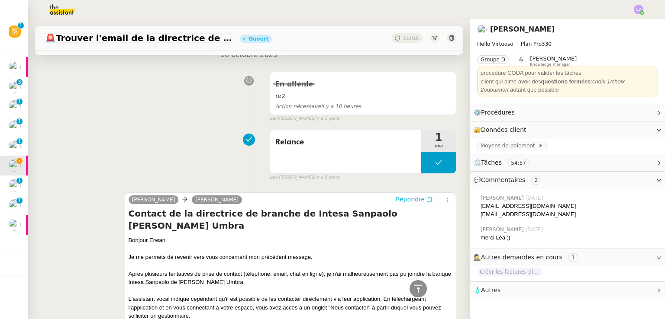
scroll to position [0, 0]
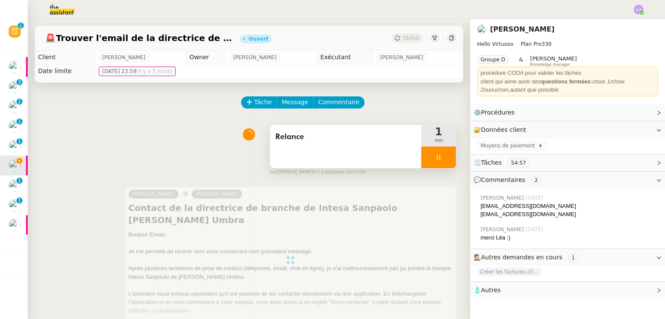
click at [436, 158] on div at bounding box center [438, 158] width 35 height 22
click at [444, 158] on icon at bounding box center [447, 157] width 7 height 7
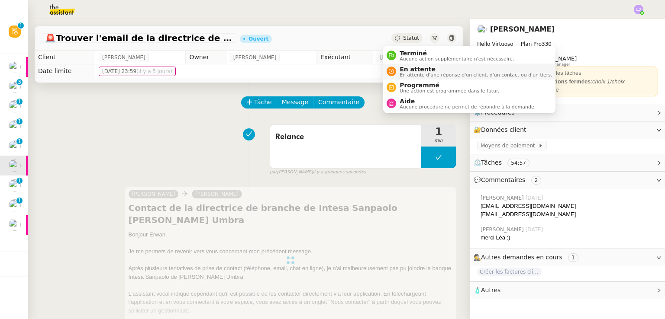
click at [407, 67] on span "En attente" at bounding box center [476, 69] width 152 height 7
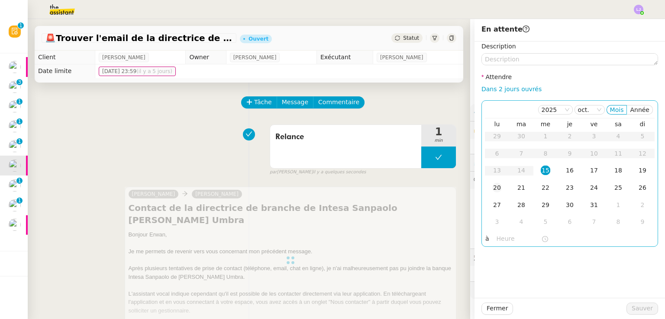
click at [492, 187] on div "20" at bounding box center [497, 188] width 10 height 10
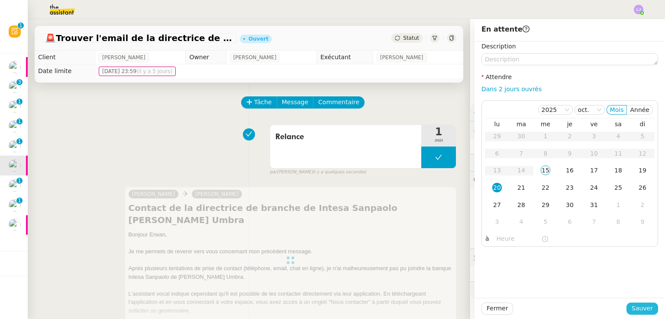
click at [632, 311] on span "Sauver" at bounding box center [642, 309] width 21 height 10
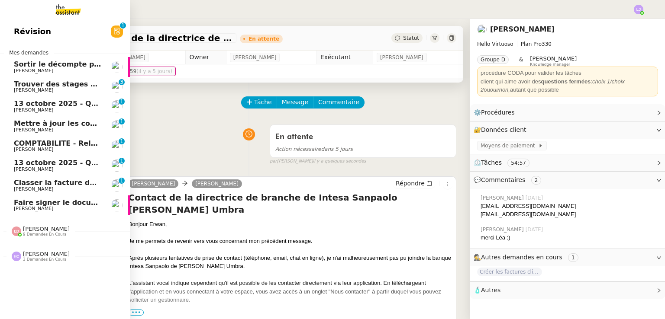
click at [79, 146] on span "COMPTABILITE - Relances factures impayées - octobre 2025" at bounding box center [130, 143] width 233 height 8
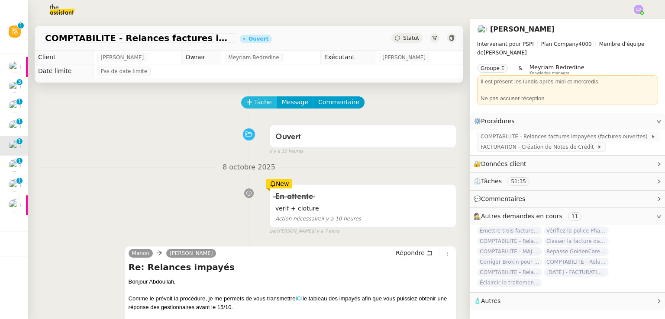
click at [247, 109] on button "Tâche" at bounding box center [259, 103] width 36 height 12
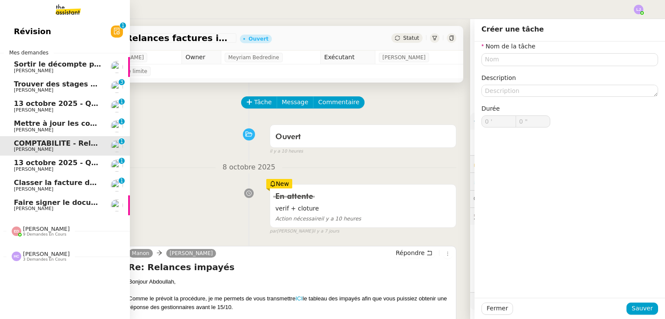
click at [49, 90] on span "[PERSON_NAME]" at bounding box center [57, 90] width 87 height 5
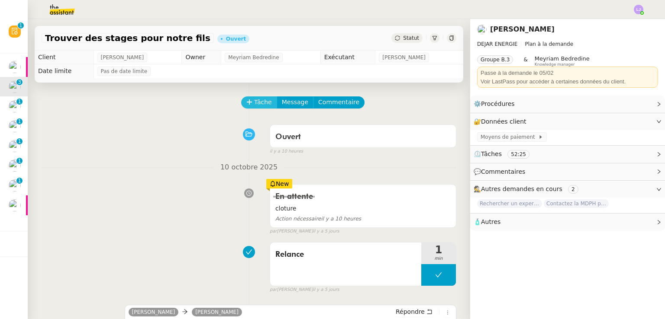
click at [246, 105] on icon at bounding box center [249, 102] width 6 height 6
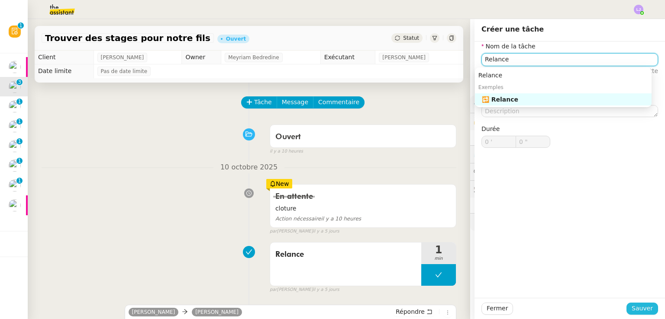
type input "Relance"
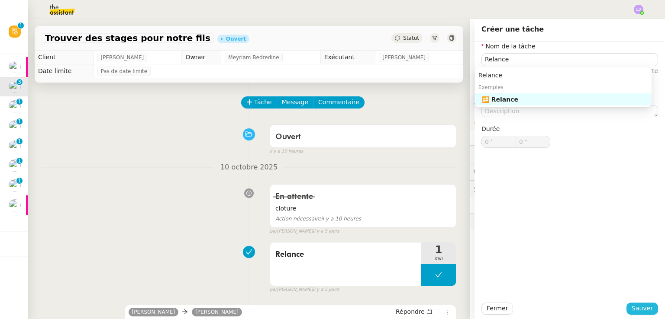
click at [632, 307] on span "Sauver" at bounding box center [642, 309] width 21 height 10
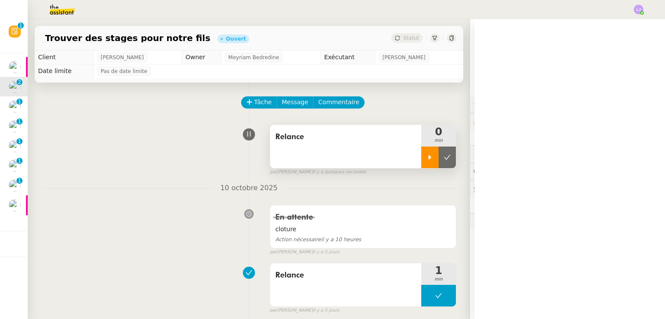
click at [426, 160] on icon at bounding box center [429, 157] width 7 height 7
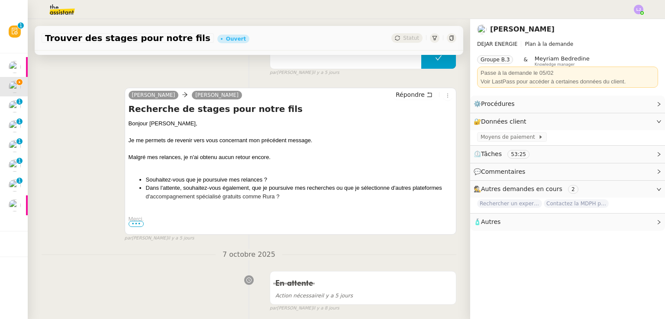
scroll to position [242, 0]
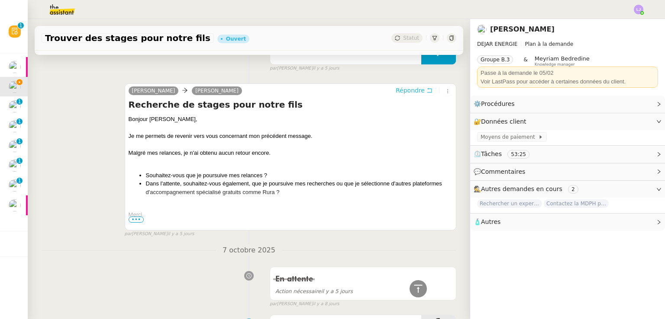
click at [402, 89] on span "Répondre" at bounding box center [410, 90] width 29 height 9
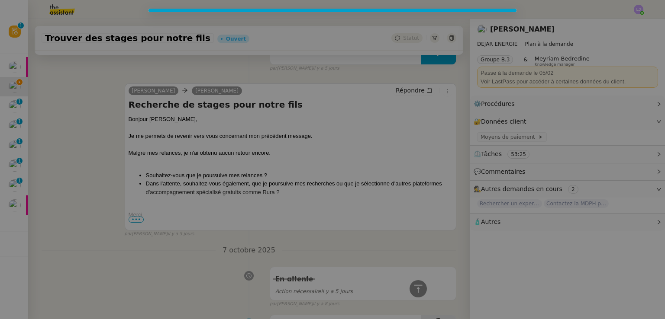
scroll to position [309, 0]
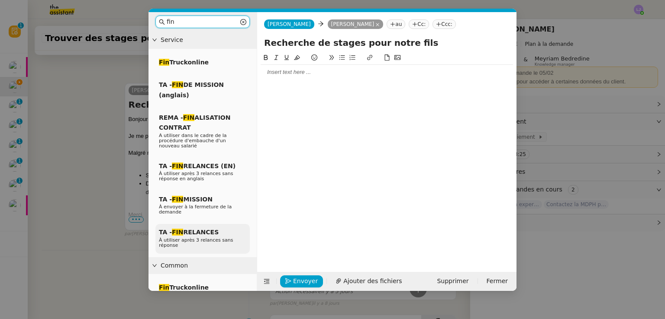
type input "fin"
click at [223, 226] on div "TA - FIN RELANCES À utiliser après 3 relances sans réponse" at bounding box center [202, 239] width 94 height 30
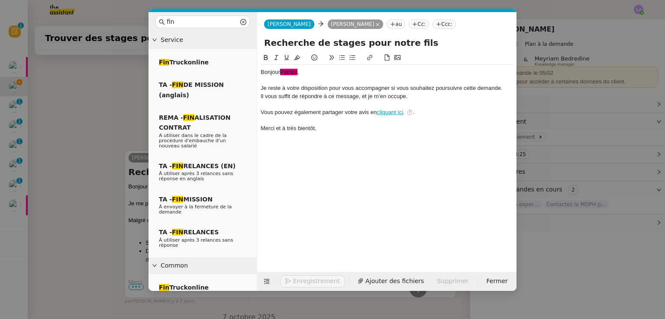
scroll to position [377, 0]
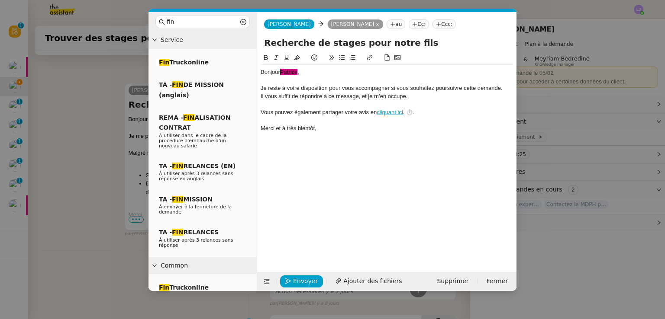
click at [289, 72] on span "﻿[PERSON_NAME]﻿" at bounding box center [288, 72] width 17 height 6
click at [291, 284] on button "Envoyer" at bounding box center [301, 282] width 43 height 12
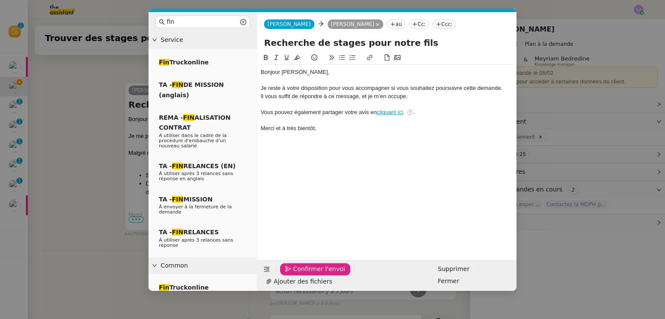
click at [291, 276] on button "Confirmer l'envoi" at bounding box center [315, 270] width 70 height 12
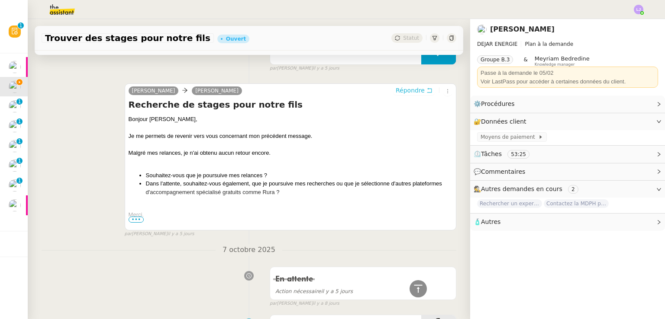
scroll to position [0, 0]
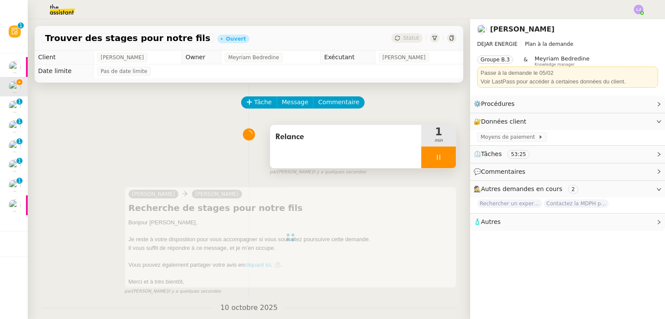
click at [438, 154] on div at bounding box center [438, 158] width 35 height 22
click at [439, 154] on button at bounding box center [447, 158] width 17 height 22
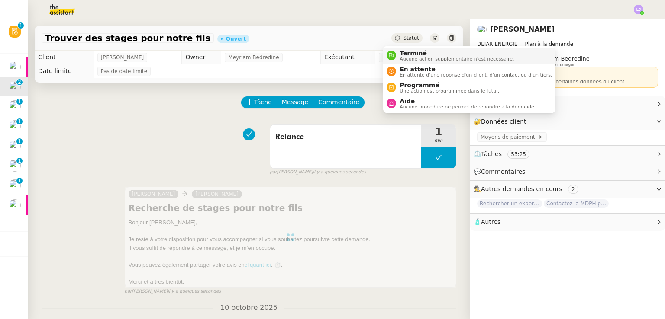
click at [413, 60] on span "Aucune action supplémentaire n'est nécessaire." at bounding box center [457, 59] width 114 height 5
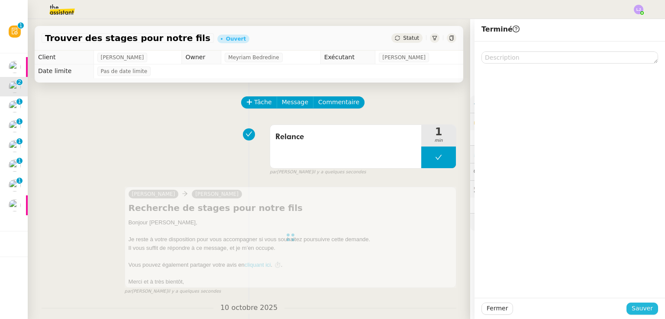
click at [647, 306] on button "Sauver" at bounding box center [642, 309] width 32 height 12
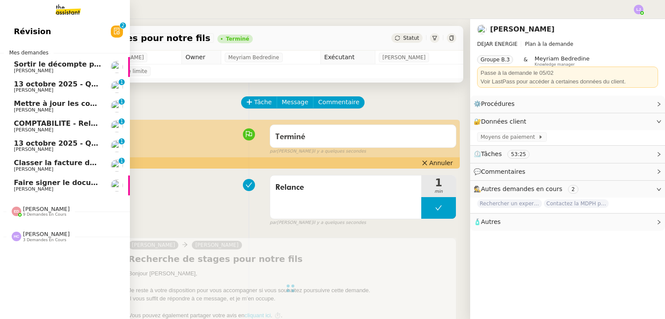
click at [65, 70] on span "[PERSON_NAME]" at bounding box center [57, 70] width 87 height 5
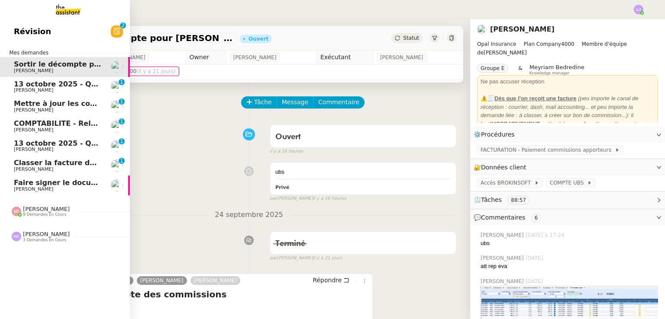
click at [77, 85] on span "13 octobre 2025 - QUOTIDIEN Gestion boite mail Accounting" at bounding box center [131, 84] width 235 height 8
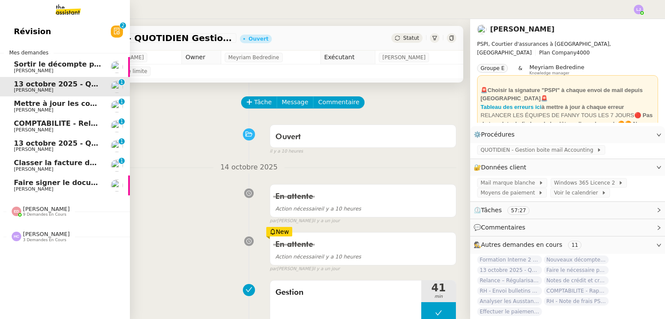
click at [54, 104] on span "Mettre à jour les contacts HubSpot" at bounding box center [82, 104] width 137 height 8
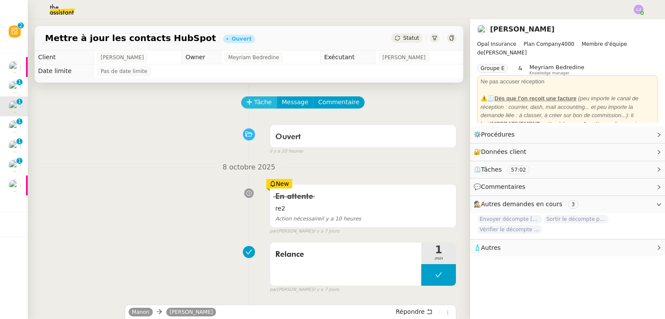
click at [264, 99] on button "Tâche" at bounding box center [259, 103] width 36 height 12
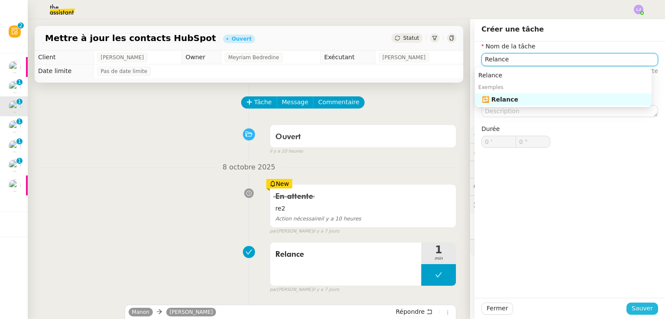
type input "Relance"
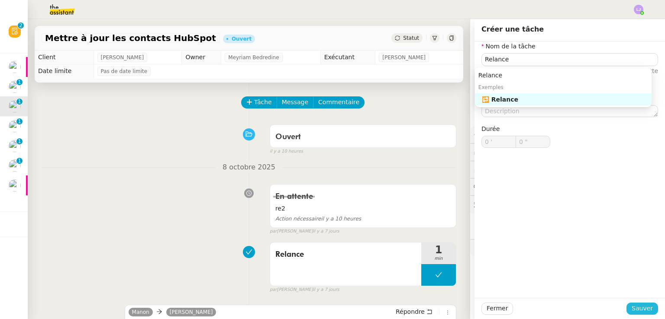
click at [638, 305] on span "Sauver" at bounding box center [642, 309] width 21 height 10
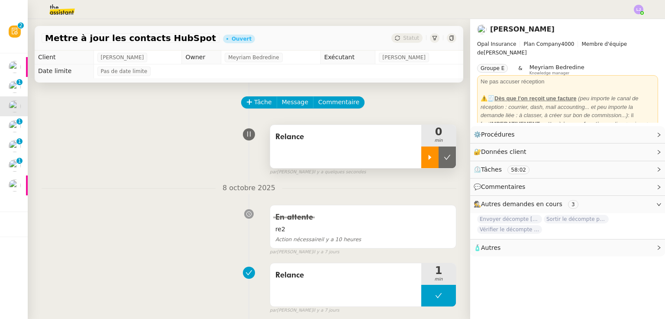
click at [426, 155] on icon at bounding box center [429, 157] width 7 height 7
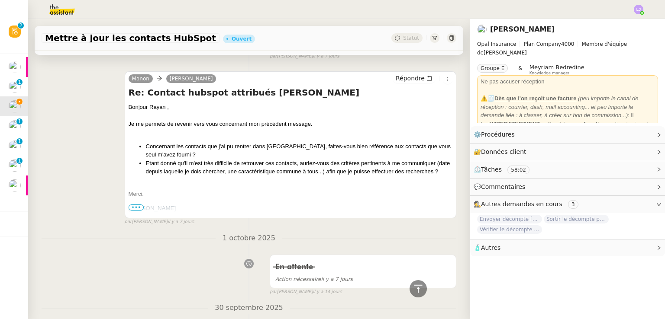
scroll to position [258, 0]
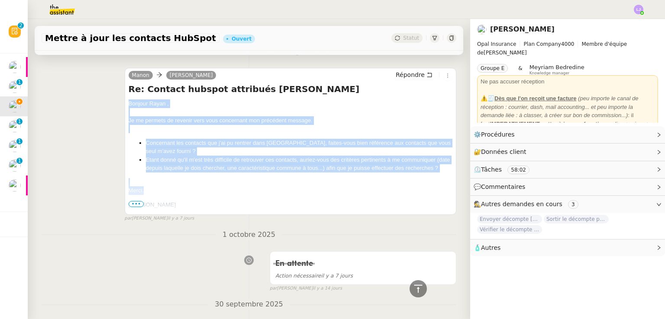
drag, startPoint x: 126, startPoint y: 106, endPoint x: 154, endPoint y: 200, distance: 98.9
click at [154, 200] on div "[PERSON_NAME] Répondre Re: Contact hubspot attribués [PERSON_NAME] Bonjour ﻿Ray…" at bounding box center [291, 141] width 332 height 147
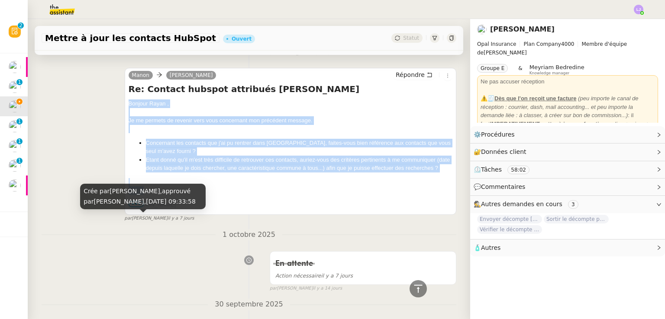
copy div "Bonjour ﻿Rayan ﻿, Je me permets de revenir vers vous concernant mon précédent m…"
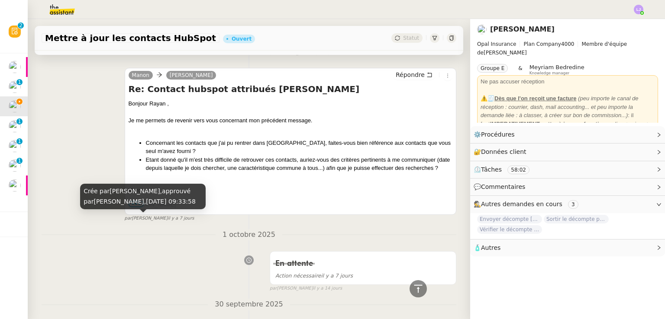
click at [138, 222] on small "par [PERSON_NAME] [DATE]" at bounding box center [160, 218] width 70 height 7
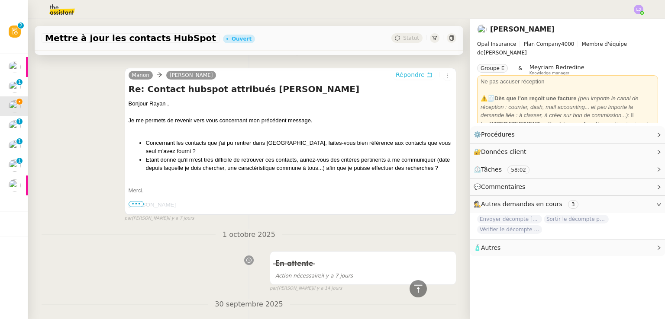
click at [424, 74] on button "Répondre" at bounding box center [414, 75] width 43 height 10
click at [435, 63] on div "[PERSON_NAME] Répondre Re: Contact hubspot attribués [PERSON_NAME] Bonjour ﻿Ray…" at bounding box center [249, 141] width 415 height 162
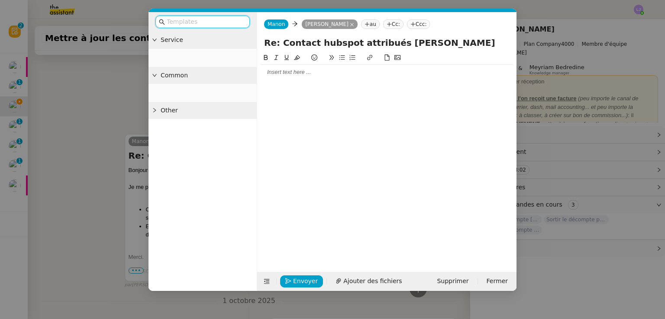
scroll to position [325, 0]
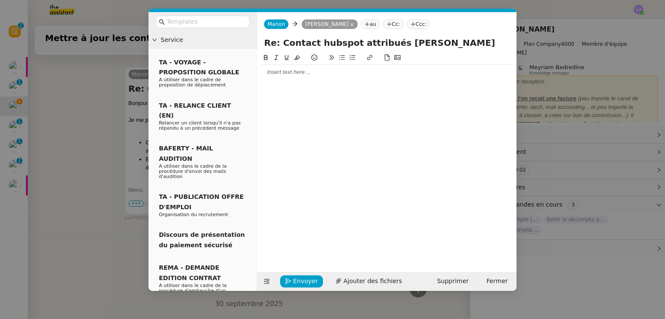
click at [368, 70] on div at bounding box center [387, 72] width 252 height 8
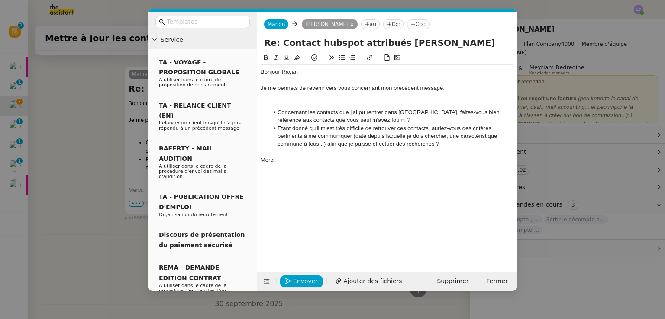
scroll to position [0, 0]
click at [305, 106] on div at bounding box center [387, 104] width 252 height 8
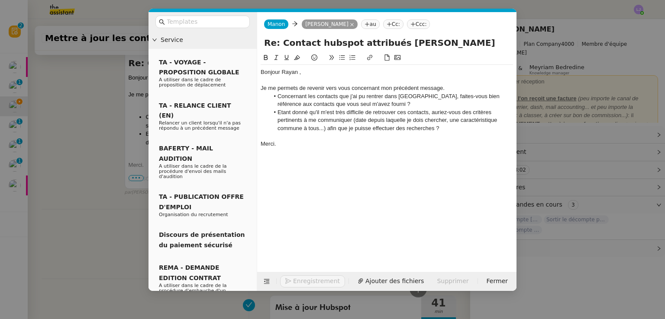
scroll to position [421, 0]
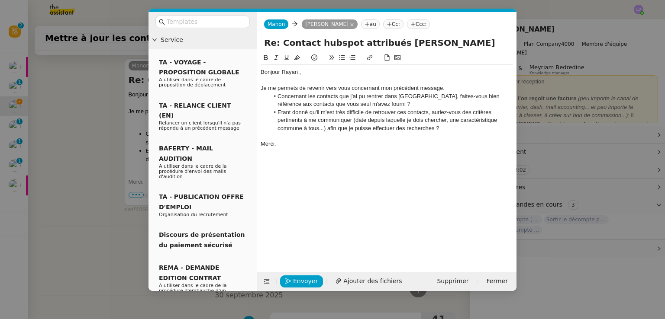
click at [301, 74] on div "Bonjour Rayan ," at bounding box center [387, 72] width 252 height 8
click at [444, 90] on div "Je me permets de revenir vers vous concernant mon précédent message." at bounding box center [387, 88] width 252 height 8
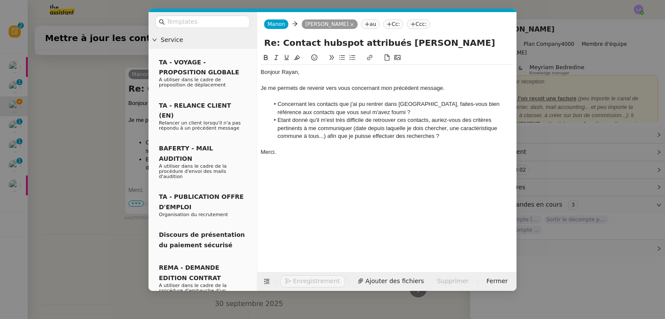
scroll to position [429, 0]
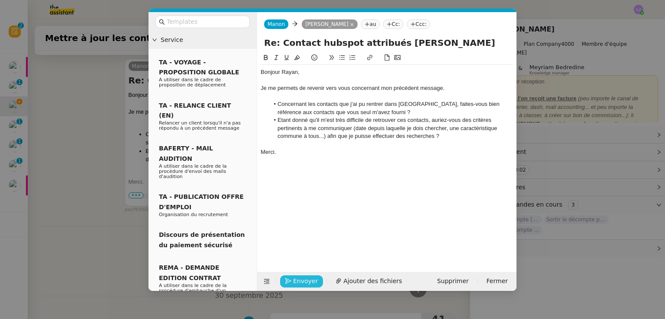
click at [307, 281] on span "Envoyer" at bounding box center [305, 282] width 25 height 10
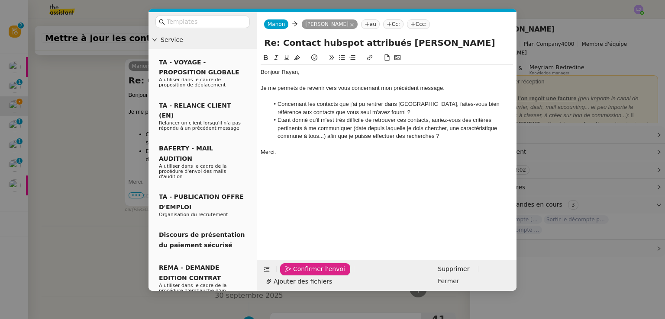
click at [307, 274] on span "Confirmer l'envoi" at bounding box center [319, 269] width 52 height 10
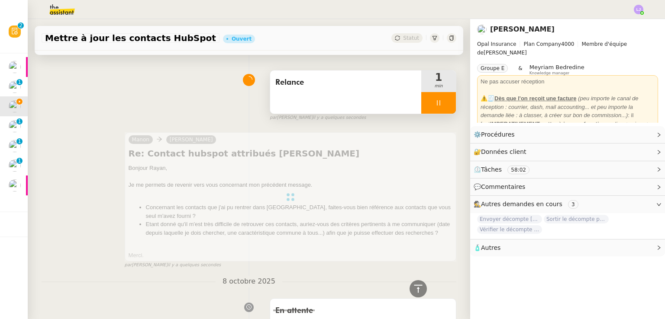
scroll to position [0, 0]
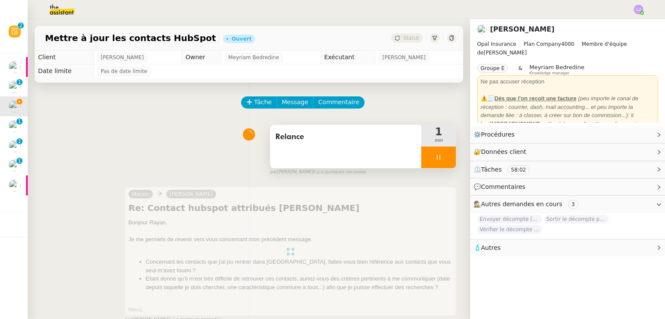
click at [435, 160] on div at bounding box center [438, 158] width 35 height 22
click at [444, 160] on icon at bounding box center [447, 157] width 6 height 5
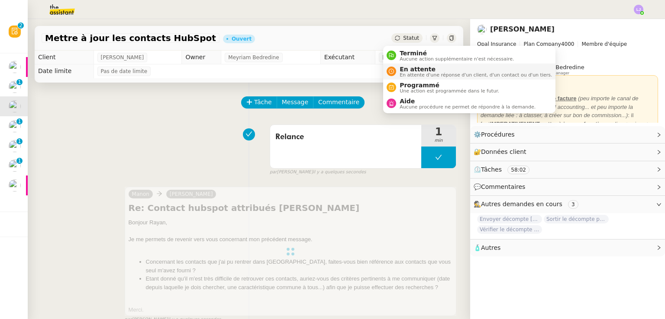
click at [410, 74] on span "En attente d'une réponse d'un client, d'un contact ou d'un tiers." at bounding box center [476, 75] width 152 height 5
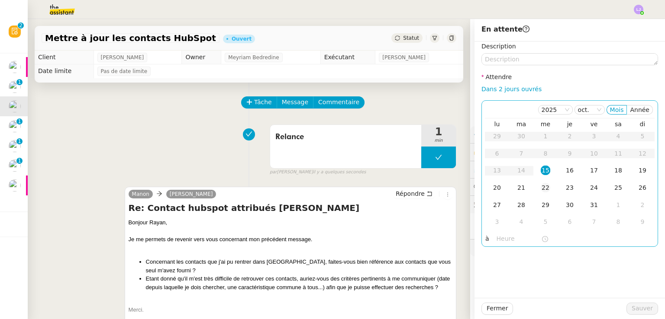
click at [541, 186] on div "22" at bounding box center [546, 188] width 10 height 10
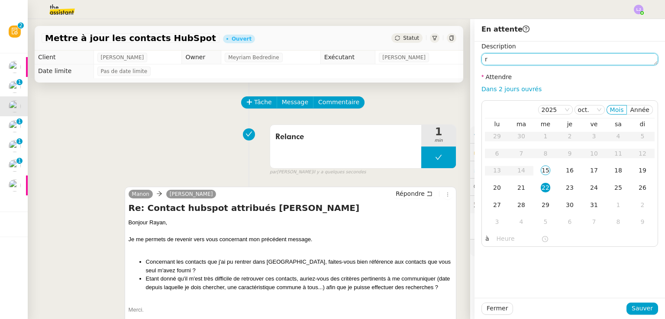
click at [518, 63] on textarea "r" at bounding box center [569, 59] width 177 height 12
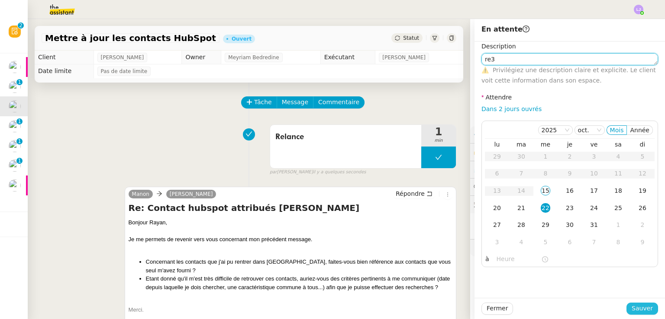
type textarea "re3"
click at [643, 310] on span "Sauver" at bounding box center [642, 309] width 21 height 10
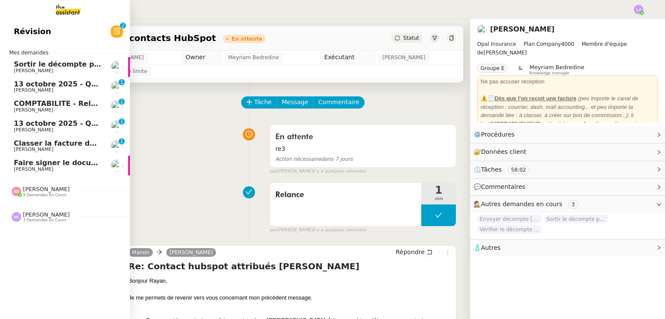
click at [88, 113] on span "[PERSON_NAME]" at bounding box center [57, 110] width 87 height 5
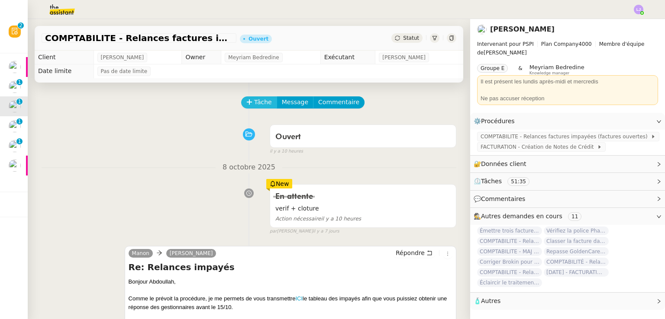
click at [246, 105] on icon at bounding box center [249, 102] width 6 height 6
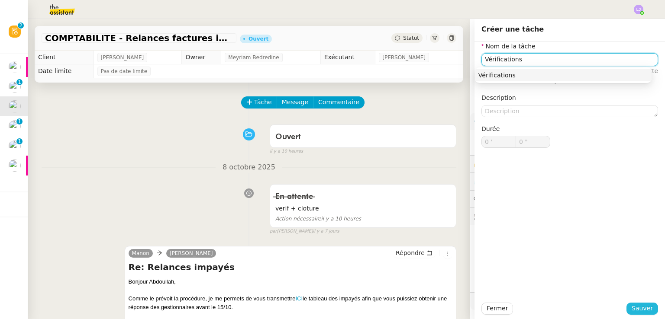
type input "Vérifications"
click at [628, 306] on button "Sauver" at bounding box center [642, 309] width 32 height 12
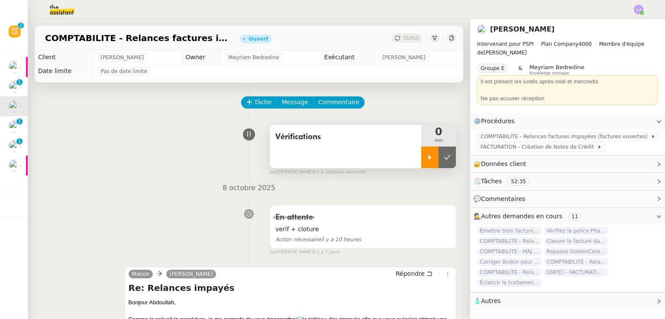
click at [421, 152] on div at bounding box center [429, 158] width 17 height 22
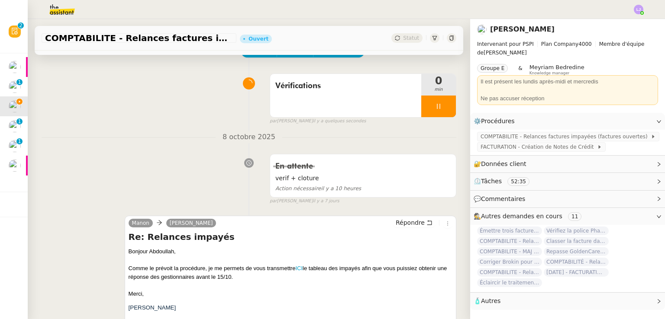
scroll to position [52, 0]
click at [629, 23] on li "Suivi" at bounding box center [615, 25] width 56 height 12
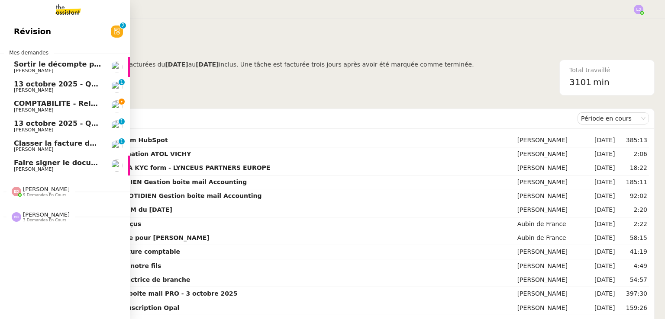
click at [36, 110] on span "[PERSON_NAME]" at bounding box center [33, 110] width 39 height 6
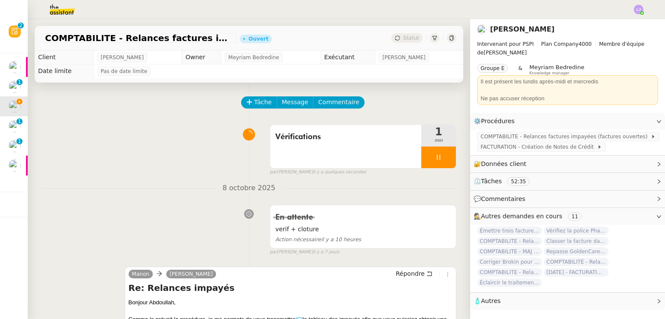
scroll to position [119, 0]
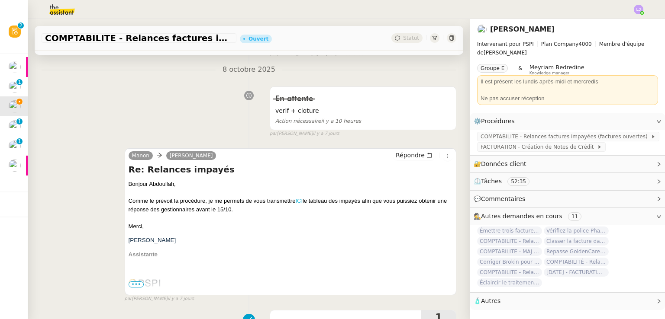
click at [299, 204] on link "ICI" at bounding box center [298, 201] width 7 height 6
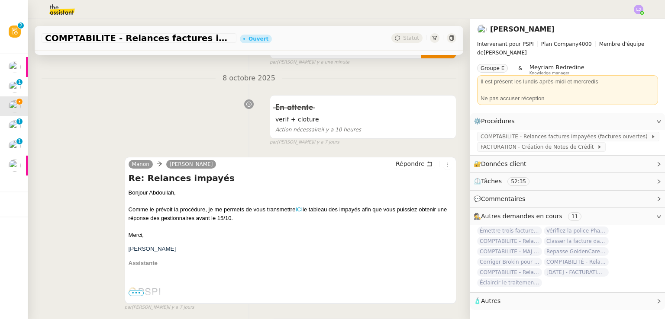
scroll to position [111, 0]
click at [298, 212] on link "ICI" at bounding box center [298, 209] width 7 height 6
click at [96, 127] on div "En attente verif + cloture Action nécessaire il y a 10 heures false par [PERSON…" at bounding box center [249, 117] width 415 height 55
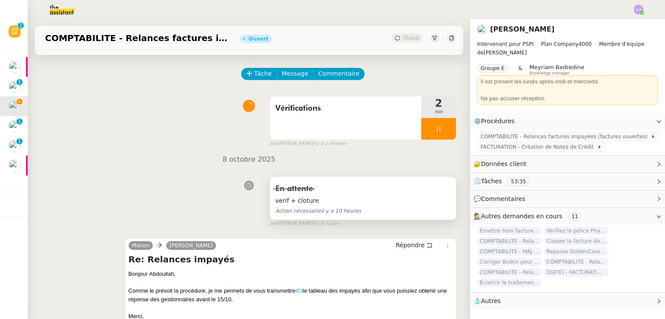
scroll to position [17, 0]
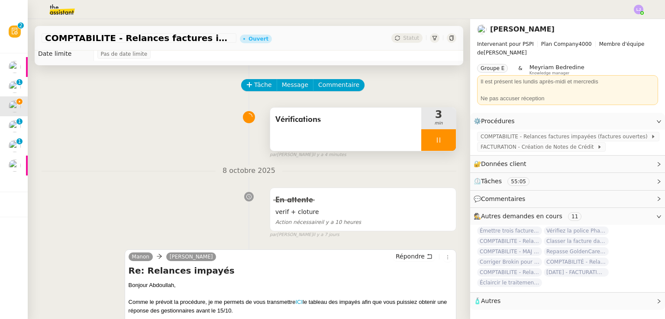
click at [434, 136] on div at bounding box center [438, 140] width 35 height 22
click at [439, 136] on button at bounding box center [447, 140] width 17 height 22
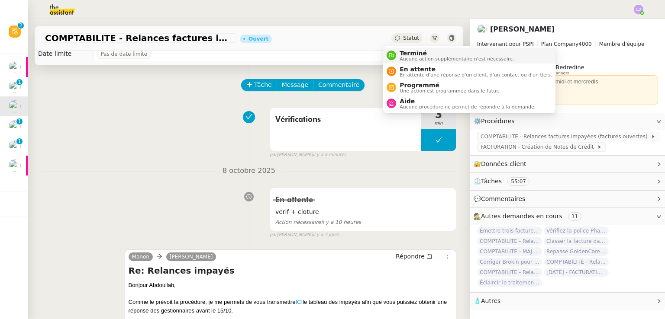
click at [413, 52] on span "Terminé" at bounding box center [457, 53] width 114 height 7
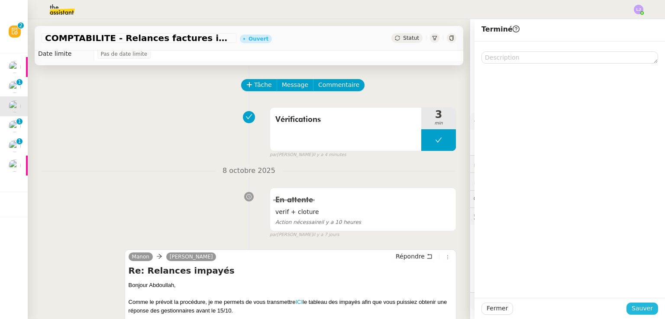
click at [635, 308] on span "Sauver" at bounding box center [642, 309] width 21 height 10
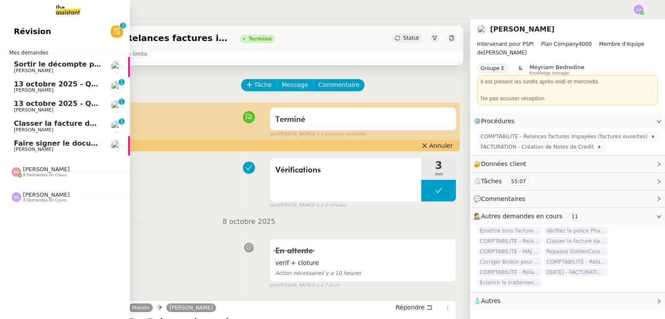
click at [24, 85] on span "13 octobre 2025 - QUOTIDIEN Gestion boite mail Accounting" at bounding box center [131, 84] width 235 height 8
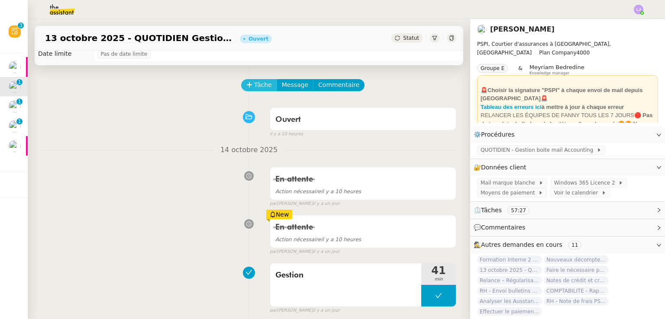
click at [254, 84] on span "Tâche" at bounding box center [263, 85] width 18 height 10
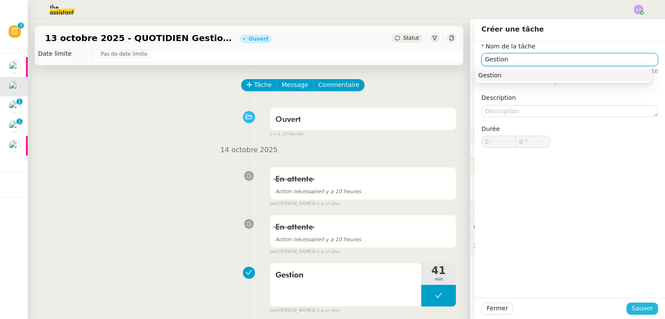
type input "Gestion"
click at [644, 310] on span "Sauver" at bounding box center [642, 309] width 21 height 10
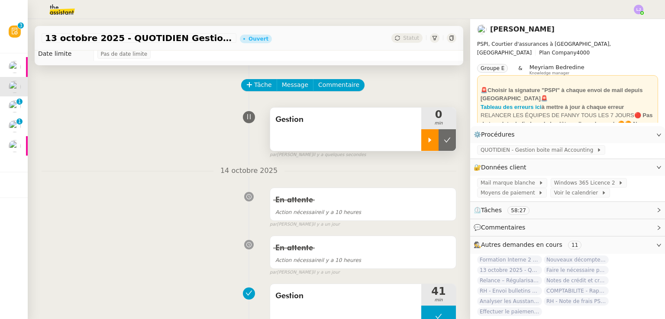
click at [421, 148] on div at bounding box center [429, 140] width 17 height 22
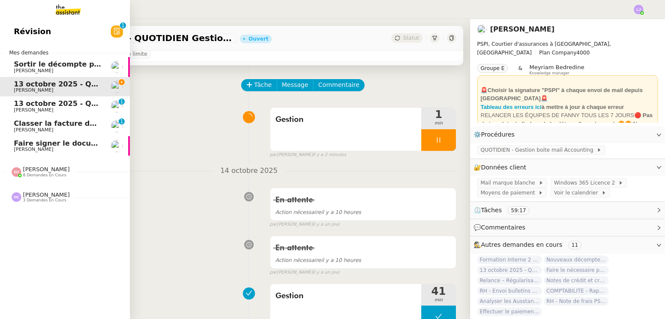
click at [80, 126] on span "Classer la facture dans le dossier fiduciaire" at bounding box center [98, 123] width 169 height 8
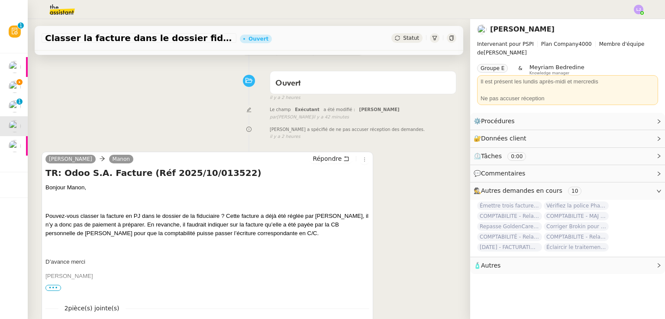
scroll to position [135, 0]
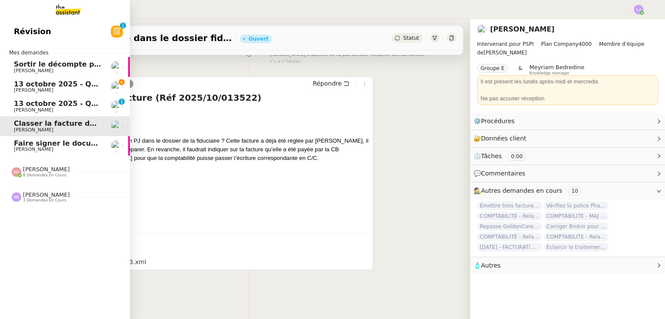
click at [73, 162] on span "[PERSON_NAME] 8 demandes en cours" at bounding box center [68, 168] width 130 height 18
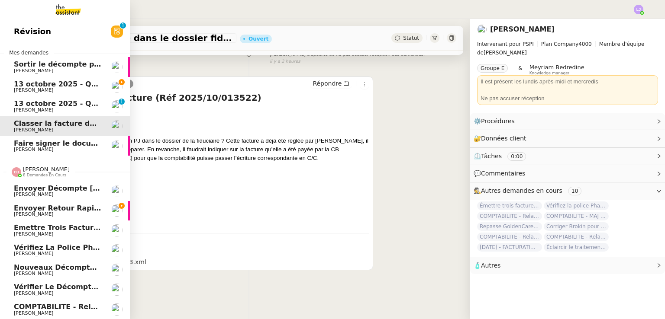
click at [78, 210] on span "Envoyer retour rapide à RH [PERSON_NAME]" at bounding box center [103, 208] width 178 height 8
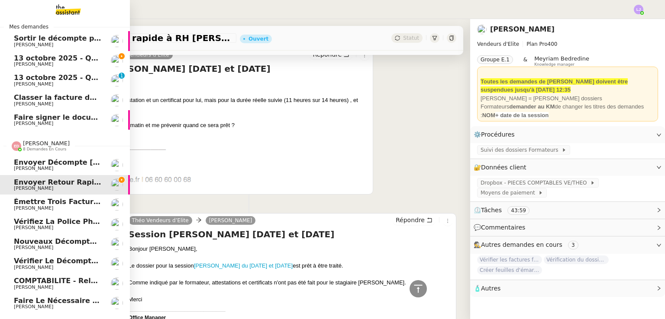
scroll to position [50, 0]
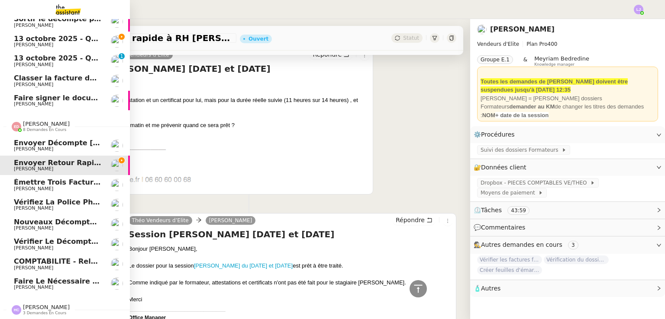
click at [62, 277] on span "Faire le nécessaire pour Monsieur [PERSON_NAME]" at bounding box center [115, 281] width 202 height 8
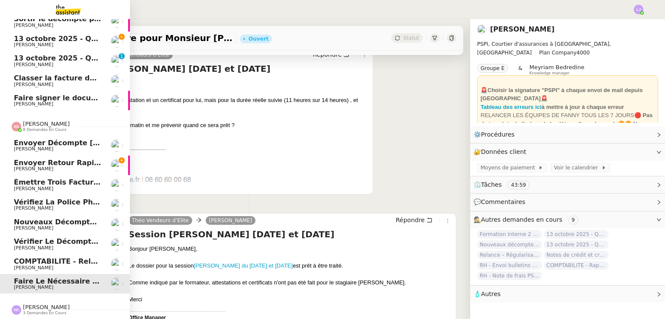
scroll to position [116, 0]
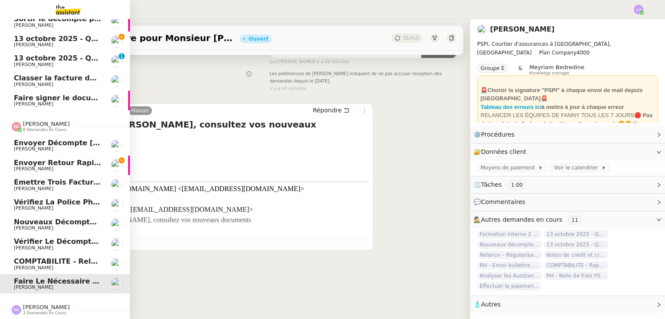
click at [52, 255] on link "COMPTABILITE - Relances factures impayées - [DATE] [PERSON_NAME]" at bounding box center [65, 265] width 130 height 20
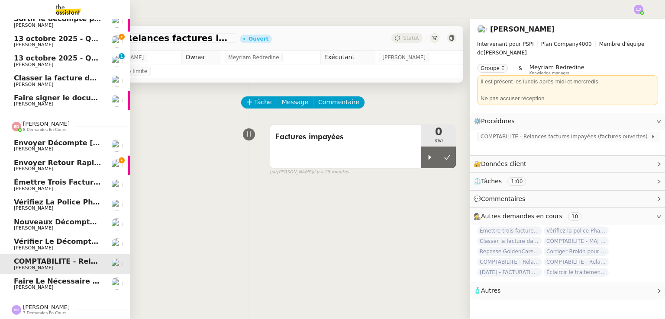
click at [79, 238] on span "Vérifier le décompte de [PERSON_NAME]" at bounding box center [95, 242] width 162 height 8
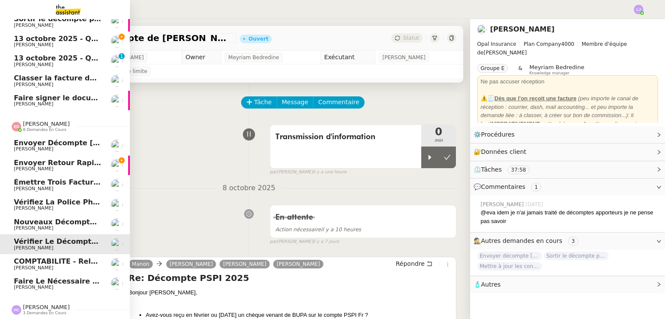
click at [66, 219] on span "Nouveaux décomptes de commissions" at bounding box center [89, 222] width 151 height 8
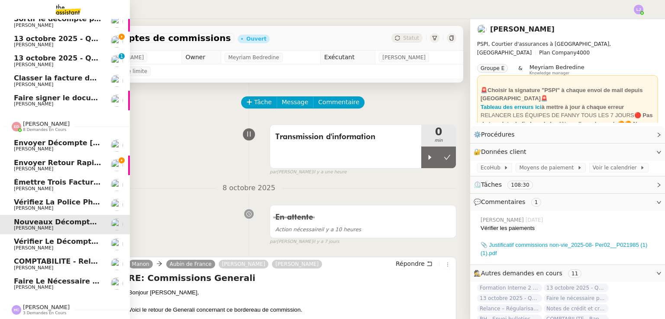
click at [49, 198] on span "Vérifiez la police Pharaon Deema" at bounding box center [79, 202] width 131 height 8
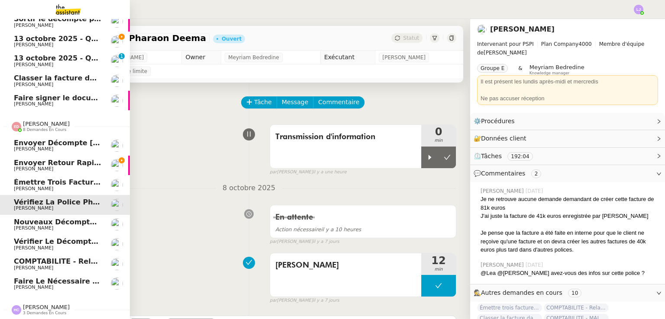
click at [65, 178] on span "Émettre trois factures à [PERSON_NAME] Sàrl" at bounding box center [104, 182] width 181 height 8
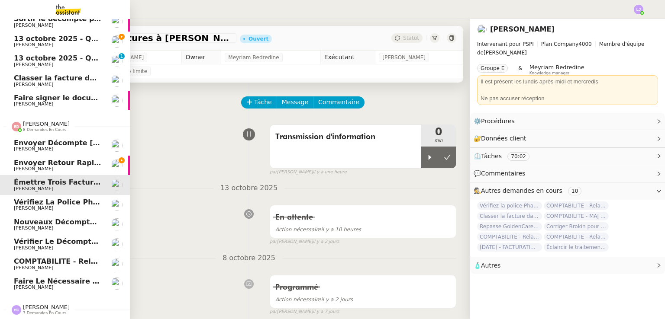
click at [31, 146] on span "[PERSON_NAME]" at bounding box center [33, 149] width 39 height 6
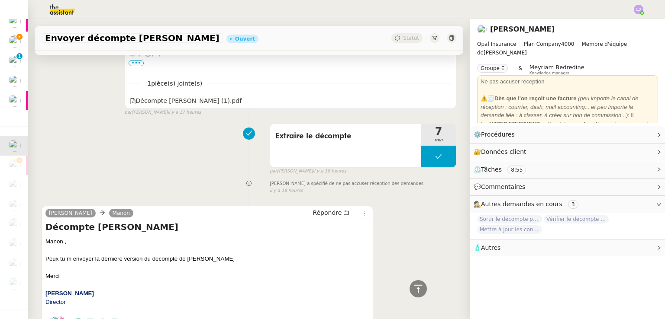
scroll to position [497, 0]
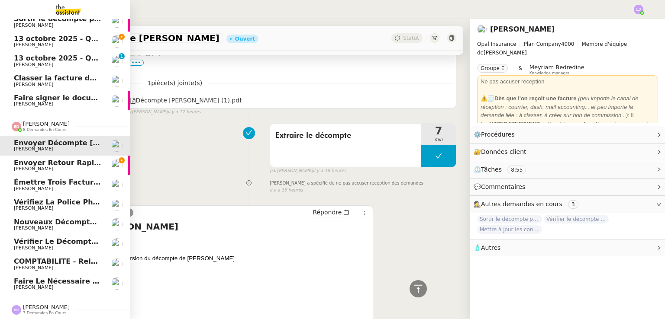
click at [52, 156] on link "Envoyer retour rapide à RH [PERSON_NAME]" at bounding box center [65, 166] width 130 height 20
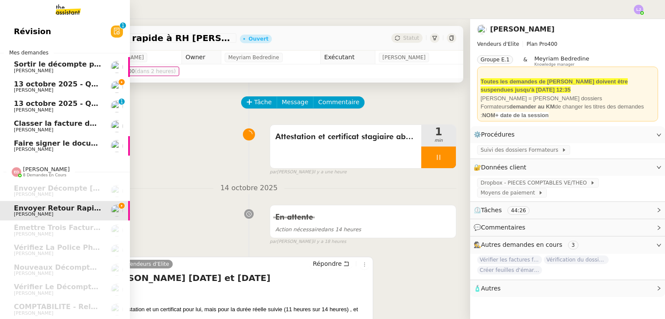
click at [103, 83] on link "[DATE] - QUOTIDIEN Gestion boite mail Accounting [PERSON_NAME]" at bounding box center [65, 87] width 130 height 20
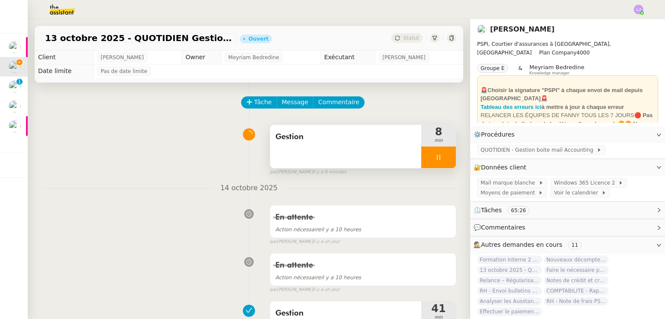
click at [441, 155] on div at bounding box center [438, 158] width 35 height 22
click at [441, 155] on button at bounding box center [447, 158] width 17 height 22
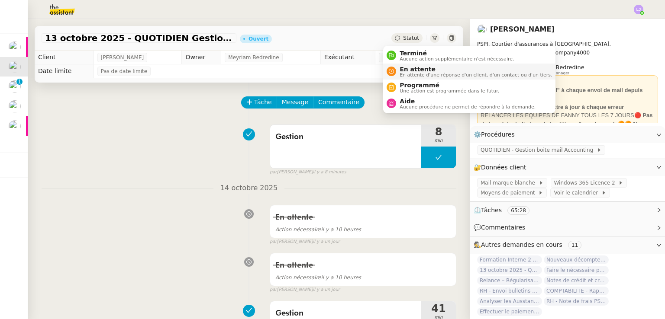
click at [405, 69] on span "En attente" at bounding box center [476, 69] width 152 height 7
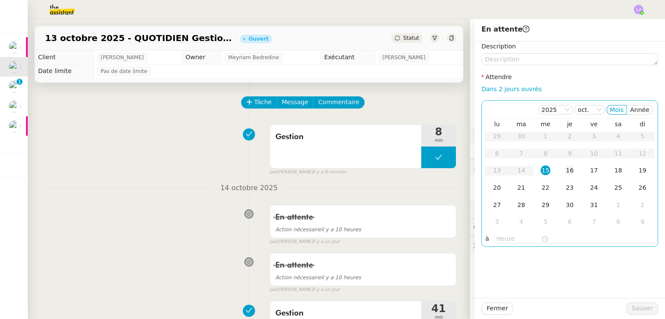
click at [565, 172] on div "16" at bounding box center [570, 171] width 10 height 10
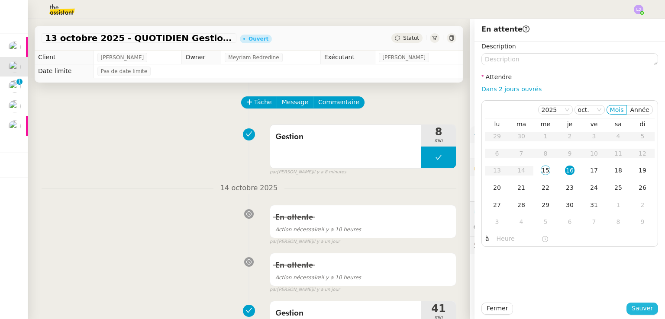
click at [645, 314] on button "Sauver" at bounding box center [642, 309] width 32 height 12
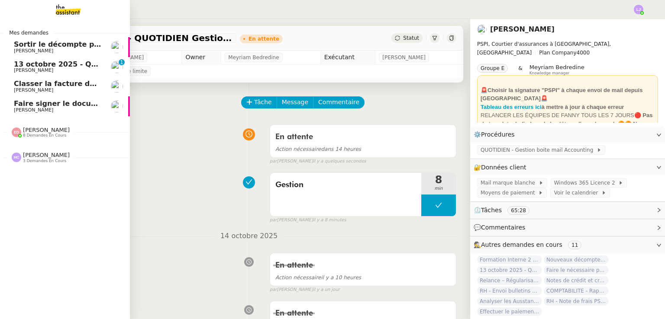
click at [12, 75] on link "[DATE] - QUOTIDIEN - OPAL - Gestion de la boîte mail OPAL [PERSON_NAME] 0 1 2 3…" at bounding box center [65, 67] width 130 height 20
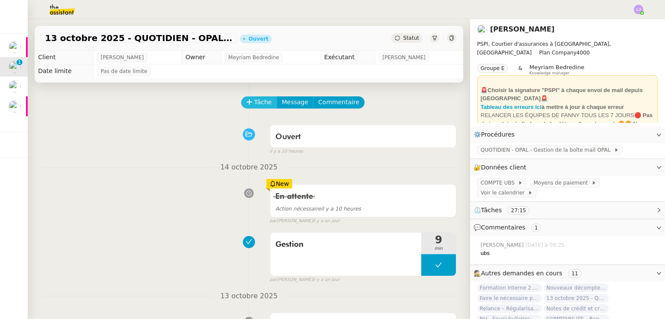
click at [249, 109] on button "Tâche" at bounding box center [259, 103] width 36 height 12
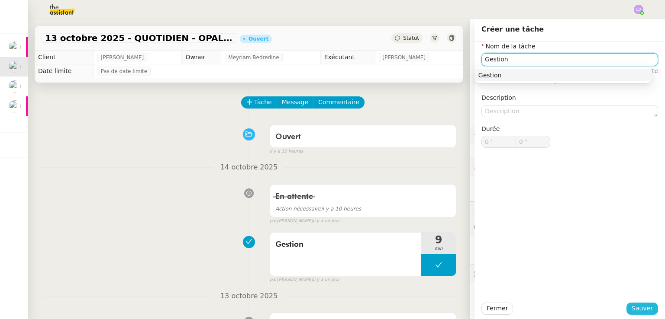
type input "Gestion"
click at [645, 307] on span "Sauver" at bounding box center [642, 309] width 21 height 10
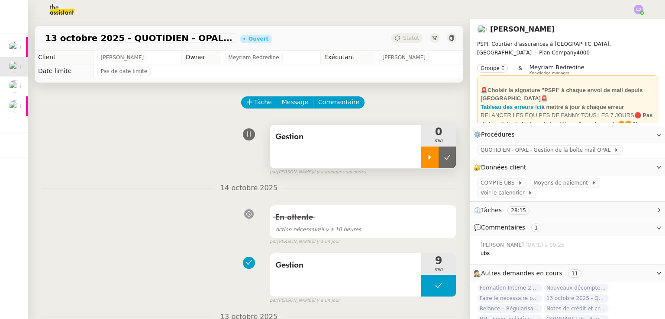
click at [422, 152] on div at bounding box center [429, 158] width 17 height 22
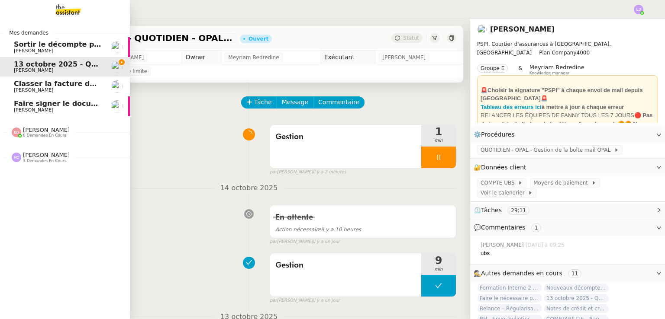
click at [46, 161] on span "3 demandes en cours" at bounding box center [44, 161] width 43 height 5
click at [43, 135] on span "8 demandes en cours" at bounding box center [44, 135] width 43 height 5
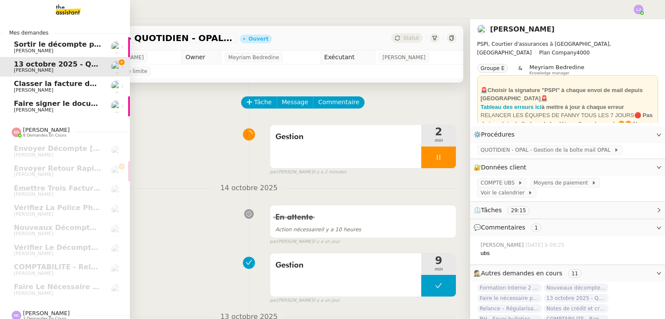
click at [94, 105] on span "Faire signer le document à [PERSON_NAME]" at bounding box center [99, 104] width 171 height 8
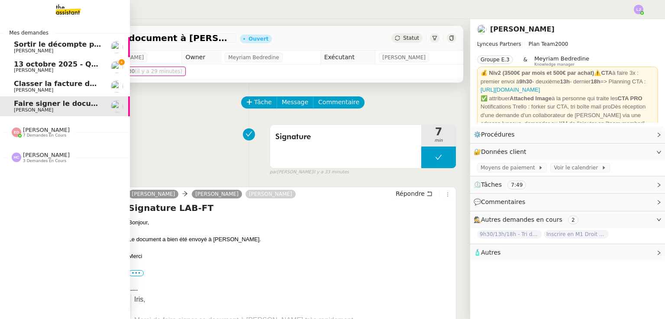
click at [44, 71] on span "[PERSON_NAME]" at bounding box center [57, 70] width 87 height 5
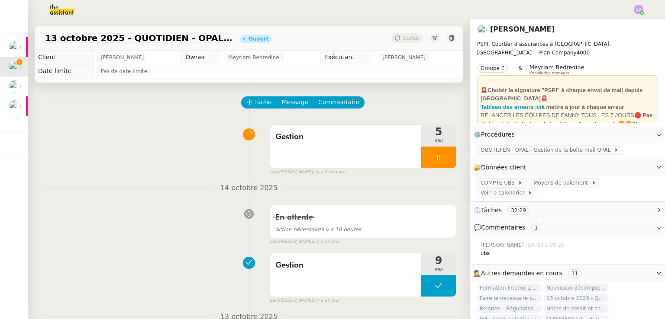
click at [152, 166] on div "Gestion 5 min false par [PERSON_NAME] il y a 5 minutes" at bounding box center [249, 148] width 415 height 55
click at [439, 158] on div at bounding box center [438, 158] width 35 height 22
click at [444, 158] on icon at bounding box center [447, 157] width 7 height 7
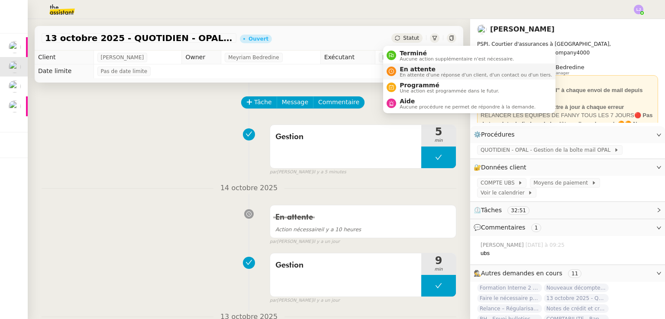
click at [413, 70] on span "En attente" at bounding box center [476, 69] width 152 height 7
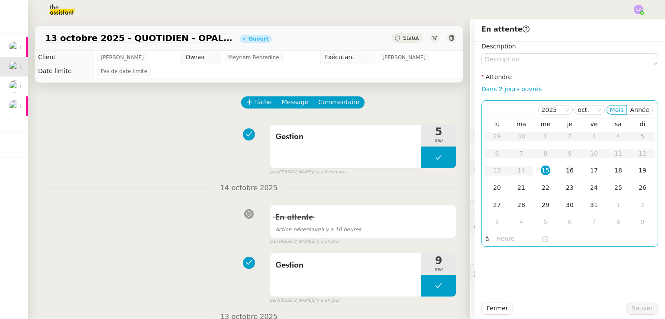
click at [565, 170] on div "16" at bounding box center [570, 171] width 10 height 10
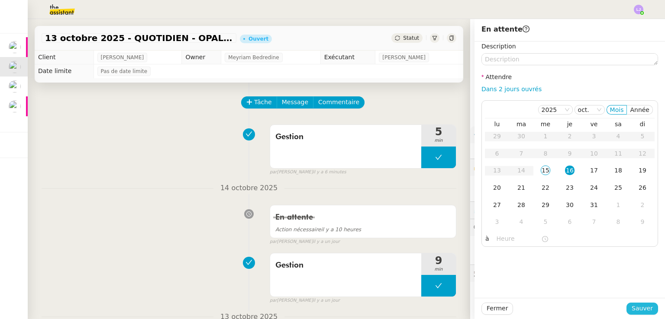
click at [635, 306] on span "Sauver" at bounding box center [642, 309] width 21 height 10
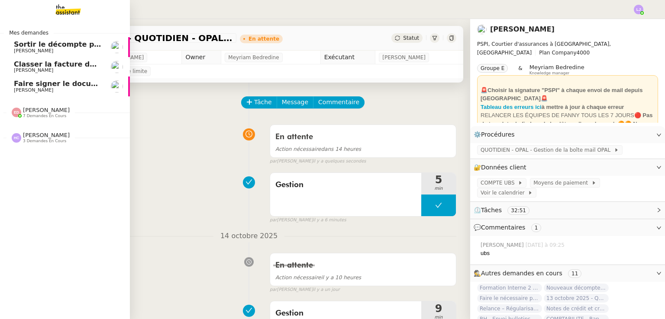
click at [41, 87] on span "Faire signer le document à [PERSON_NAME]" at bounding box center [99, 84] width 171 height 8
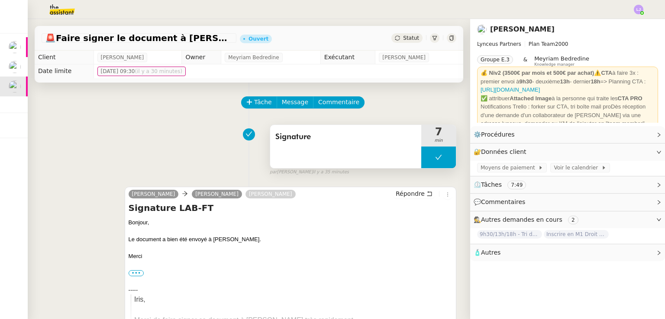
click at [421, 161] on button at bounding box center [438, 158] width 35 height 22
click at [426, 161] on icon at bounding box center [429, 157] width 7 height 7
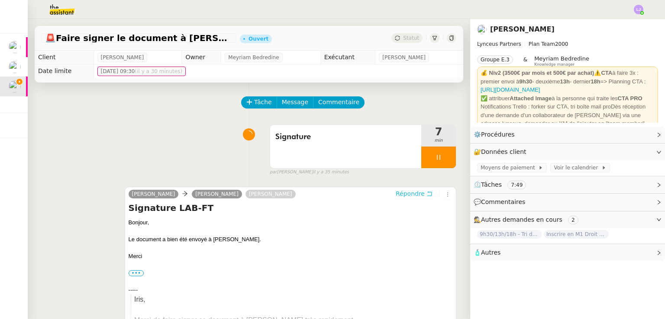
click at [427, 197] on icon at bounding box center [429, 194] width 5 height 5
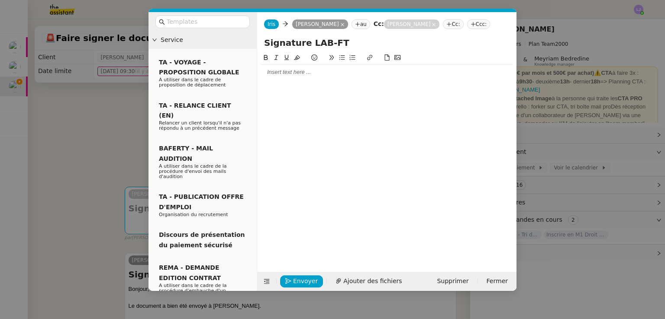
click at [359, 274] on div "Envoyer Ajouter des fichiers Supprimer Fermer" at bounding box center [386, 281] width 259 height 19
click at [355, 284] on span "Ajouter des fichiers" at bounding box center [372, 282] width 58 height 10
click at [368, 284] on span "Ajouter des fichiers" at bounding box center [372, 282] width 58 height 10
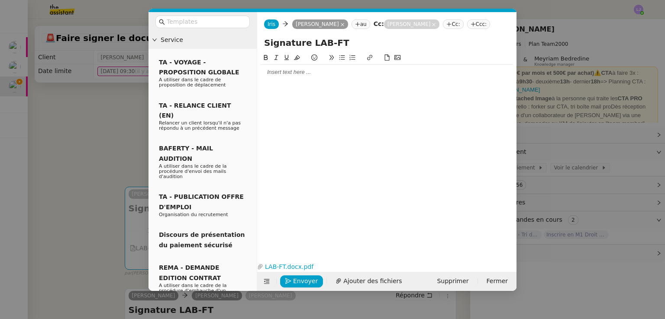
click at [294, 70] on div at bounding box center [387, 72] width 252 height 8
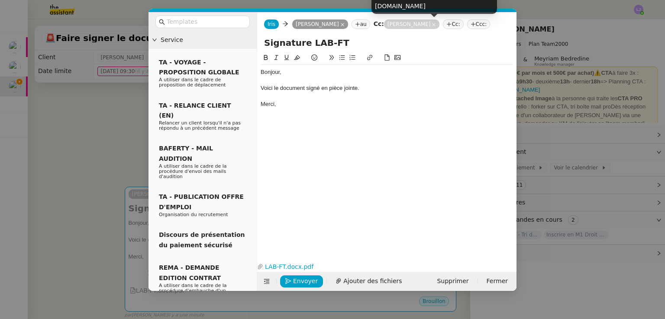
click at [436, 25] on icon at bounding box center [434, 25] width 4 height 4
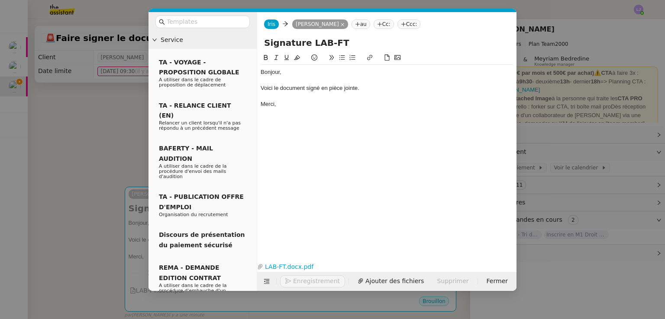
click at [394, 25] on nz-tag "Cc:" at bounding box center [384, 24] width 20 height 10
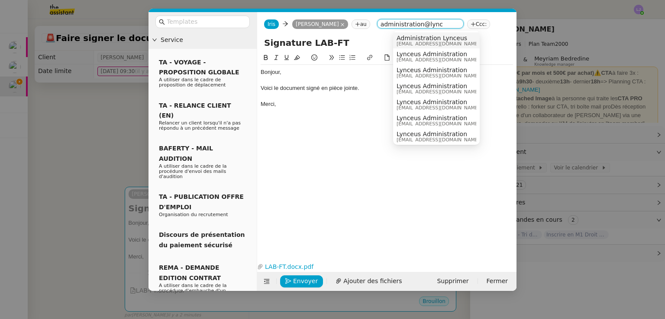
type input "administration@lync"
click at [426, 39] on span "Administration Lynceus" at bounding box center [438, 38] width 83 height 7
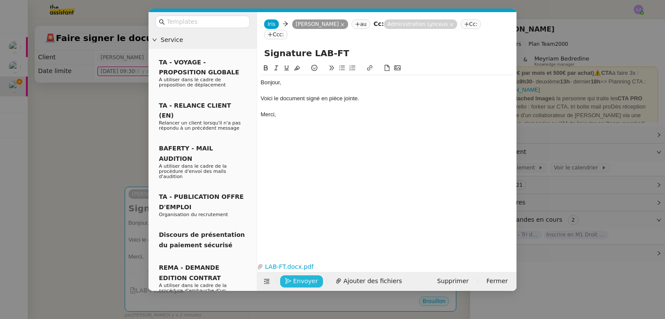
click at [292, 279] on button "Envoyer" at bounding box center [301, 282] width 43 height 12
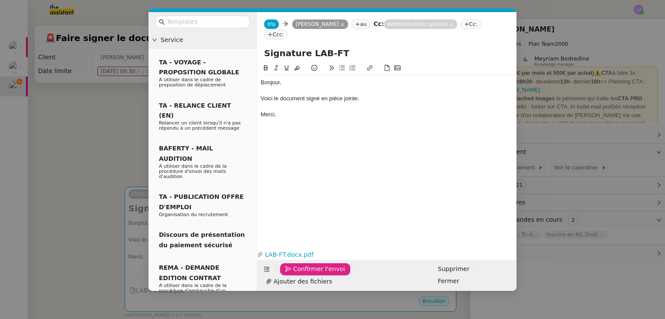
click at [292, 276] on button "Confirmer l'envoi" at bounding box center [315, 270] width 70 height 12
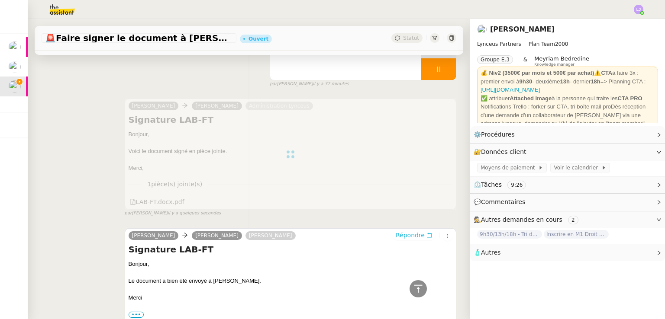
scroll to position [76, 0]
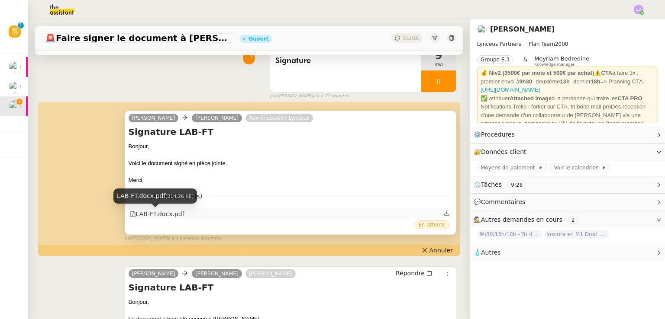
click at [153, 219] on div "LAB-FT.docx.pdf" at bounding box center [157, 215] width 55 height 10
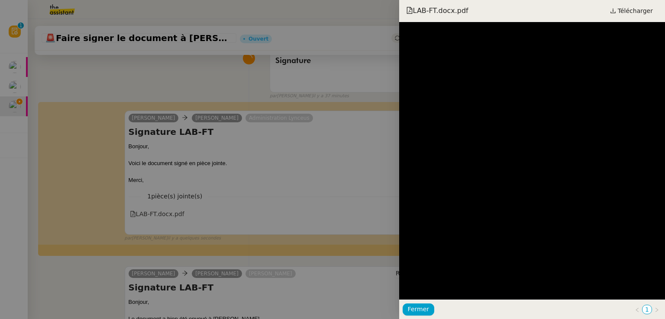
click at [305, 179] on div at bounding box center [332, 159] width 665 height 319
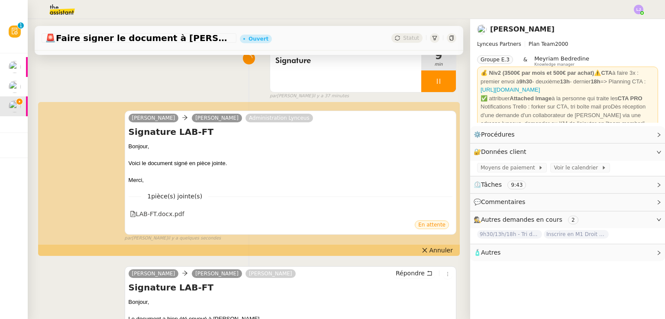
scroll to position [0, 0]
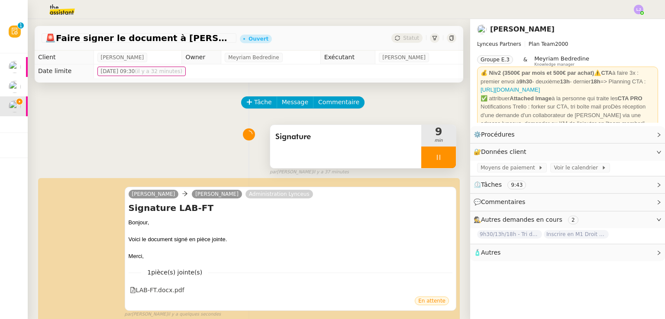
click at [438, 155] on div at bounding box center [438, 158] width 35 height 22
click at [444, 155] on icon at bounding box center [447, 157] width 7 height 7
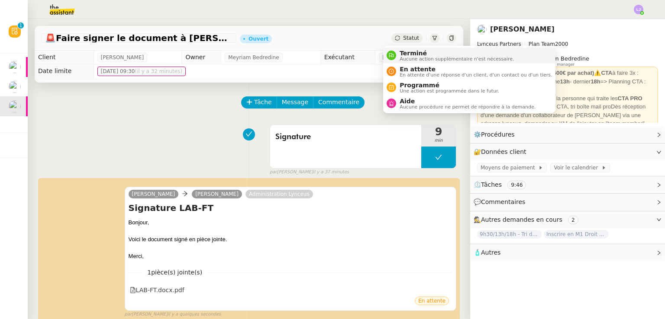
click at [410, 57] on span "Aucune action supplémentaire n'est nécessaire." at bounding box center [457, 59] width 114 height 5
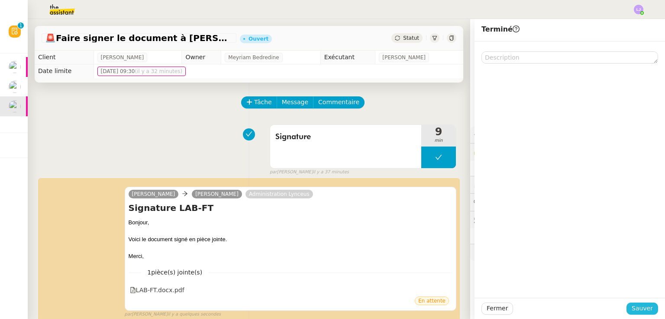
click at [630, 303] on button "Sauver" at bounding box center [642, 309] width 32 height 12
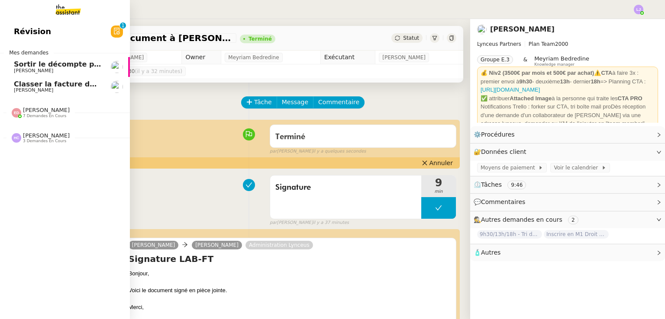
click at [65, 89] on span "[PERSON_NAME]" at bounding box center [57, 90] width 87 height 5
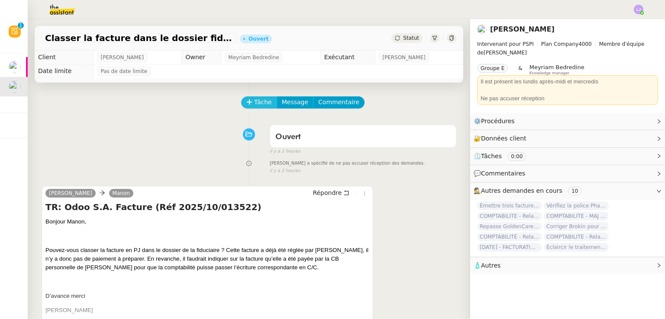
click at [254, 101] on span "Tâche" at bounding box center [263, 102] width 18 height 10
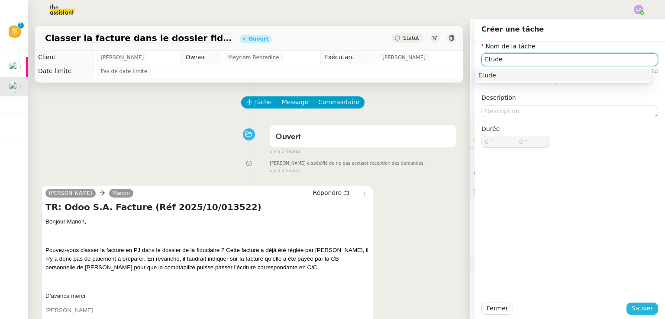
type input "Etude"
click at [640, 304] on span "Sauver" at bounding box center [642, 309] width 21 height 10
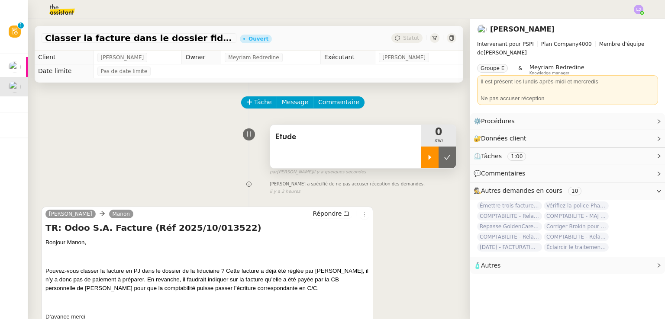
click at [421, 166] on div at bounding box center [429, 158] width 17 height 22
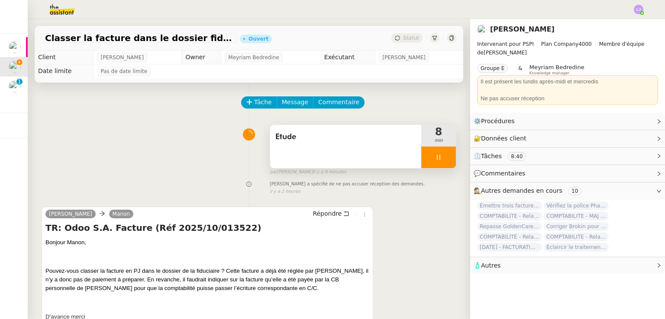
click at [442, 159] on div at bounding box center [438, 158] width 35 height 22
